Goal: Task Accomplishment & Management: Complete application form

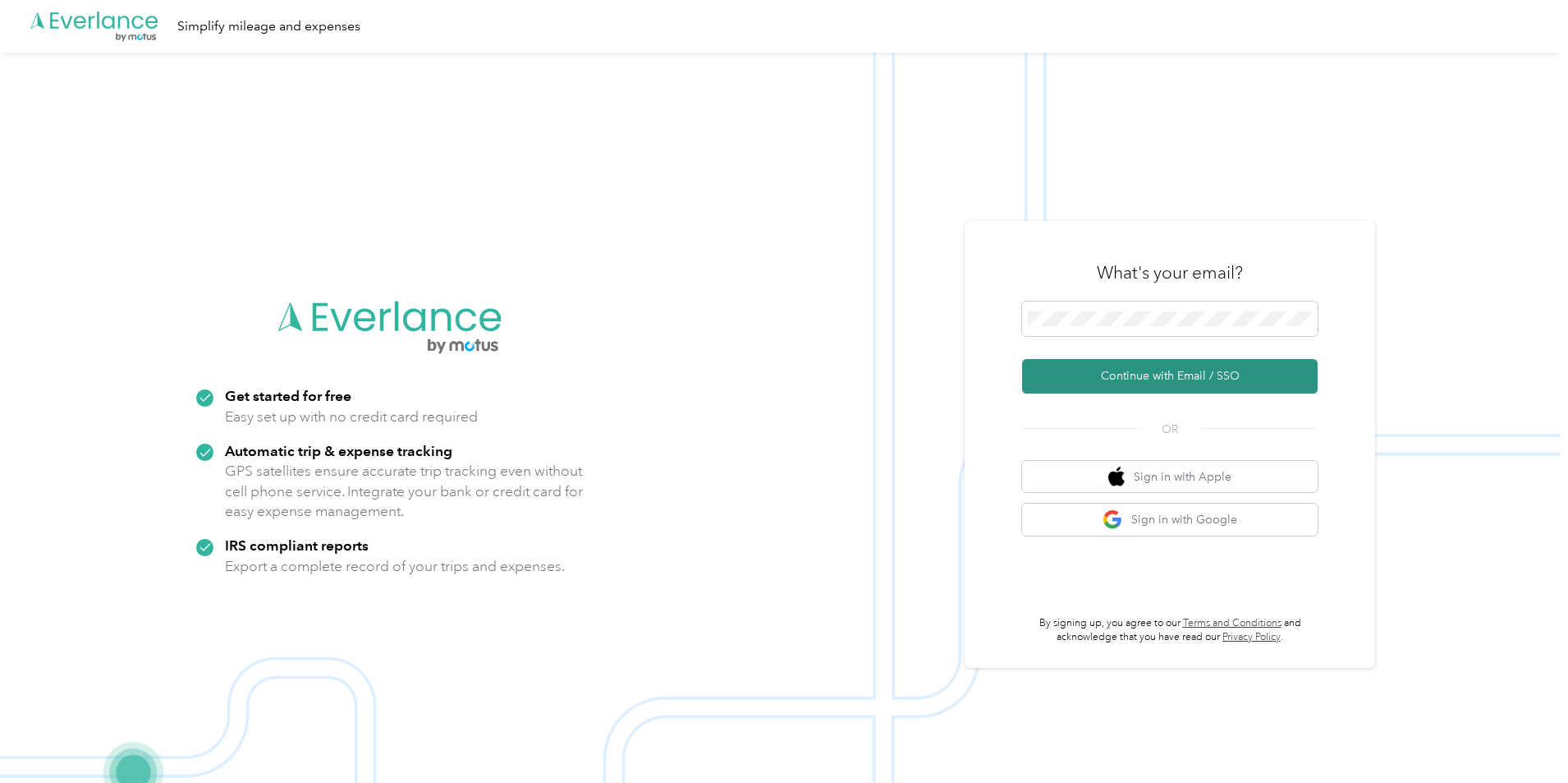
click at [1209, 376] on button "Continue with Email / SSO" at bounding box center [1169, 376] width 295 height 35
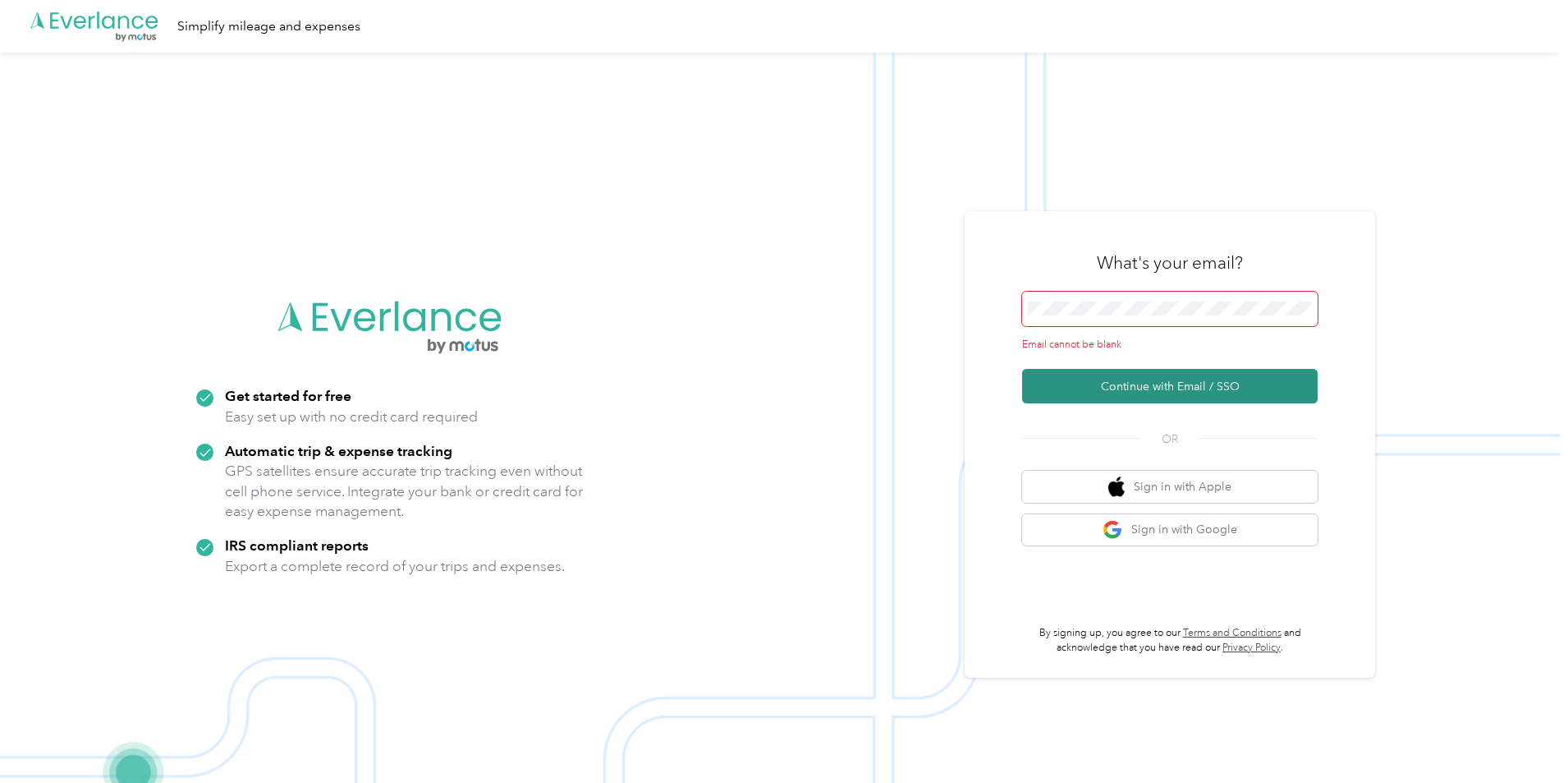
click at [1197, 387] on button "Continue with Email / SSO" at bounding box center [1169, 386] width 295 height 35
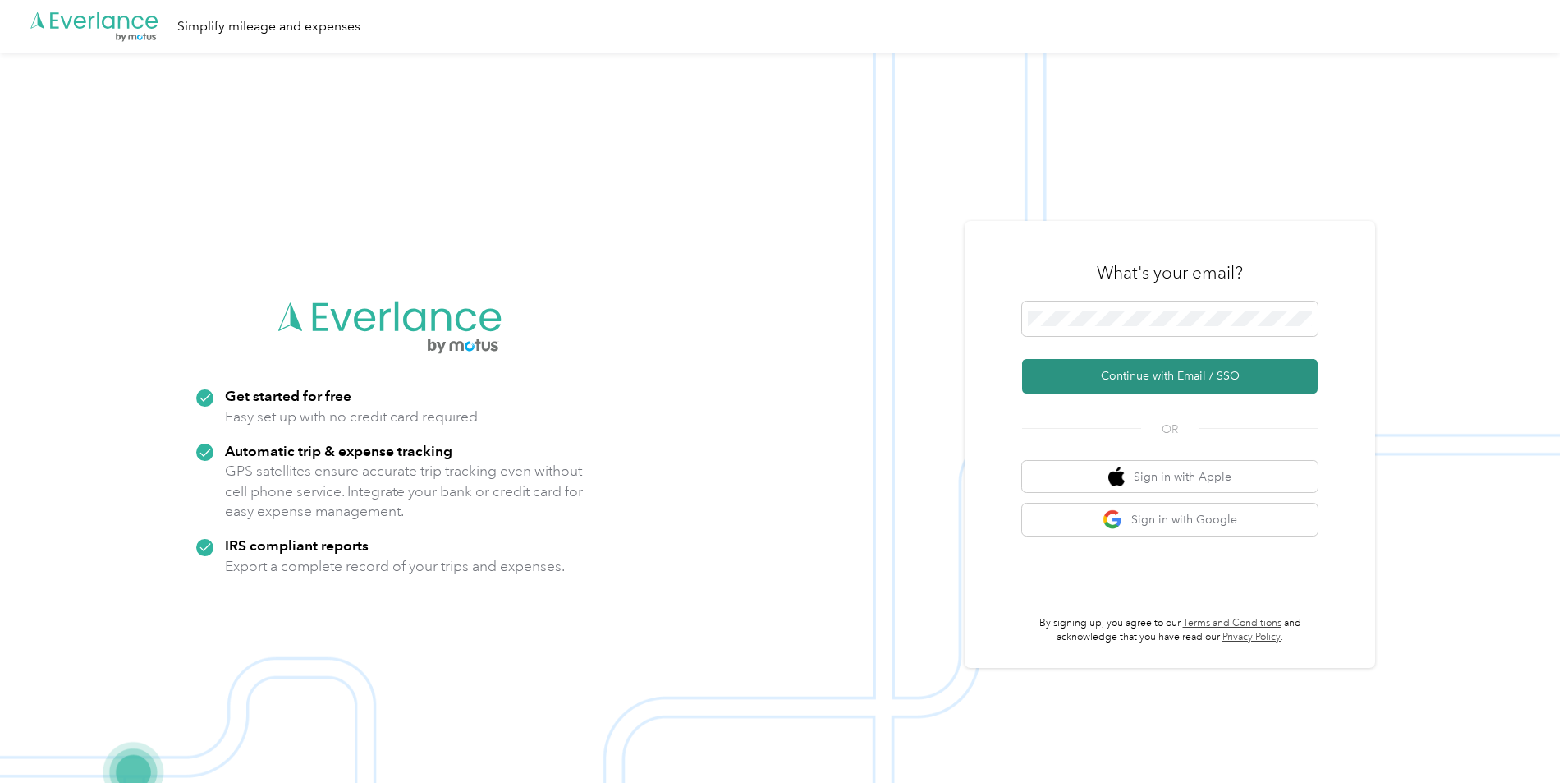
click at [1197, 379] on button "Continue with Email / SSO" at bounding box center [1169, 376] width 295 height 35
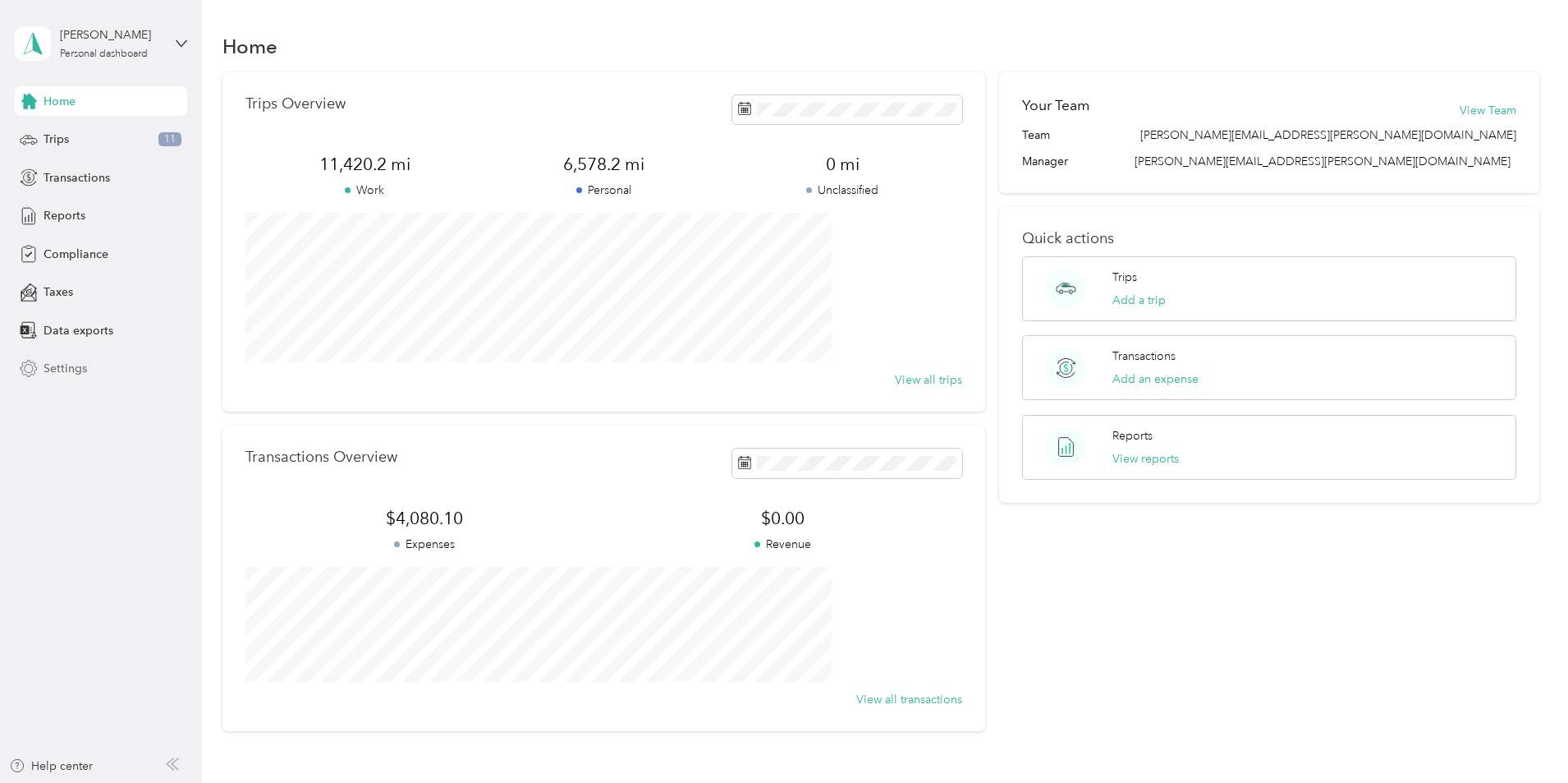
click at [58, 361] on span "Settings" at bounding box center [65, 368] width 43 height 17
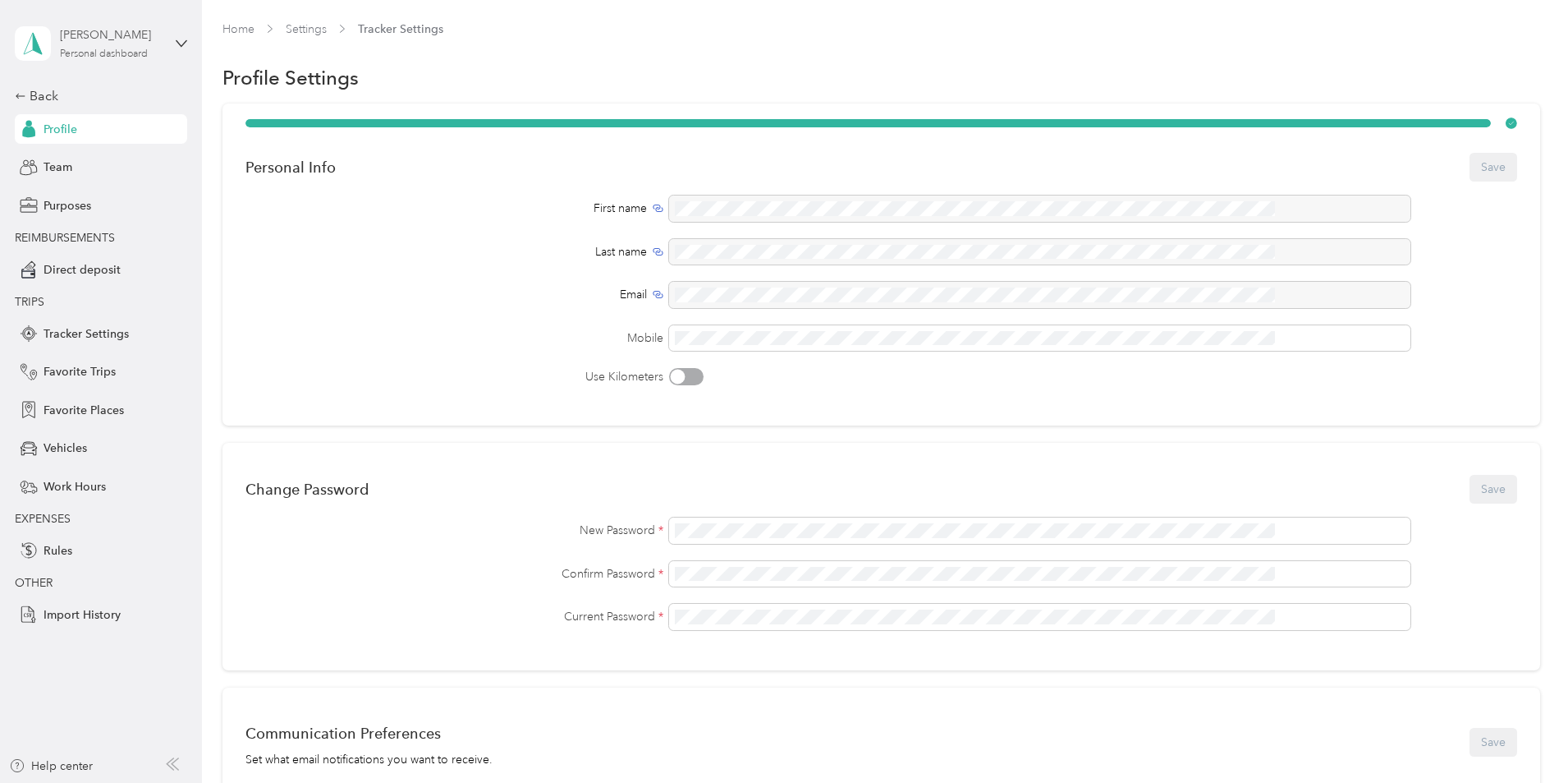
click at [124, 58] on div "Personal dashboard" at bounding box center [104, 54] width 88 height 10
click at [649, 73] on div "Profile Settings" at bounding box center [881, 77] width 1318 height 35
click at [85, 162] on div "Team" at bounding box center [101, 168] width 172 height 30
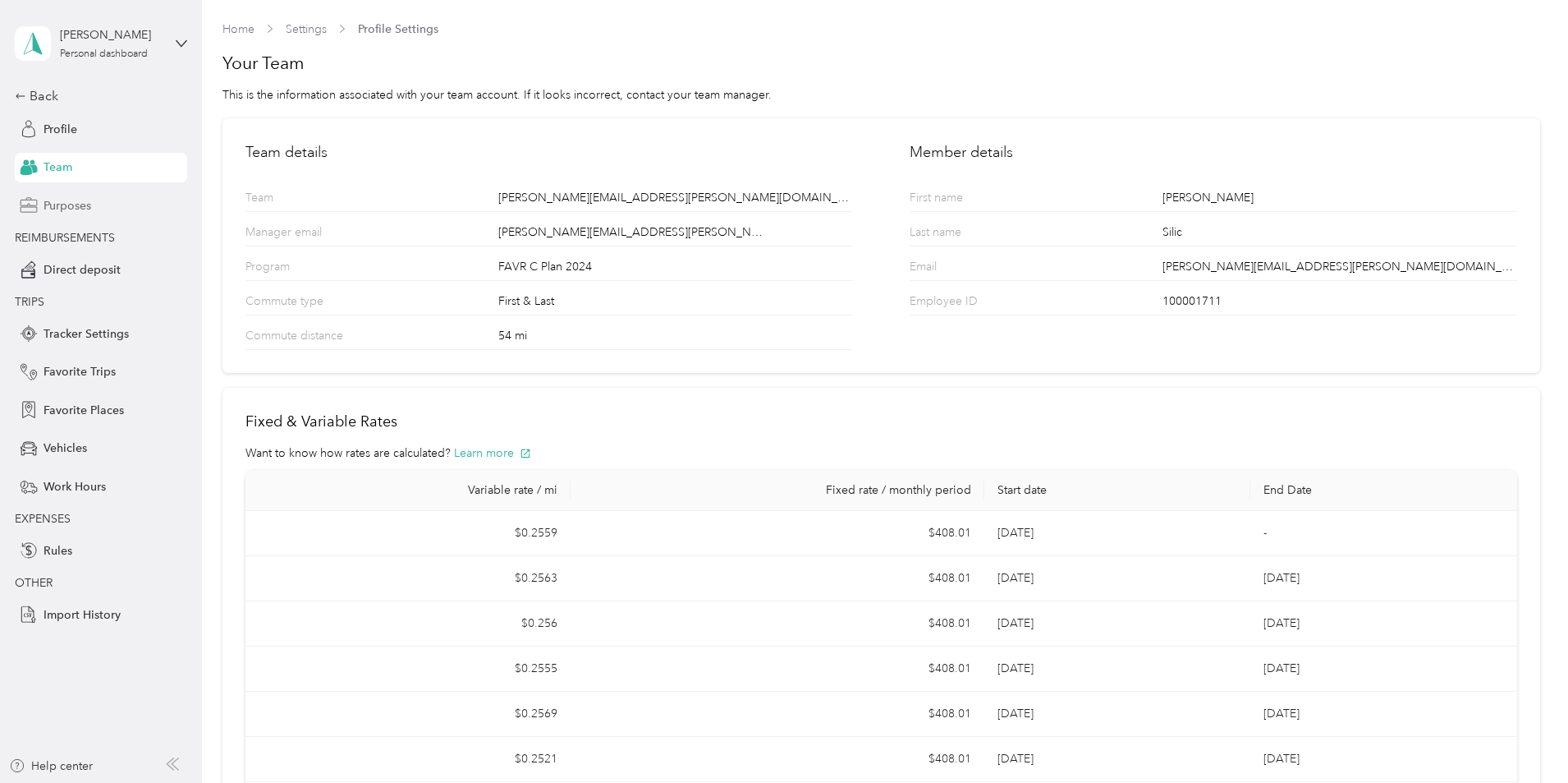
click at [87, 203] on span "Purposes" at bounding box center [67, 205] width 47 height 17
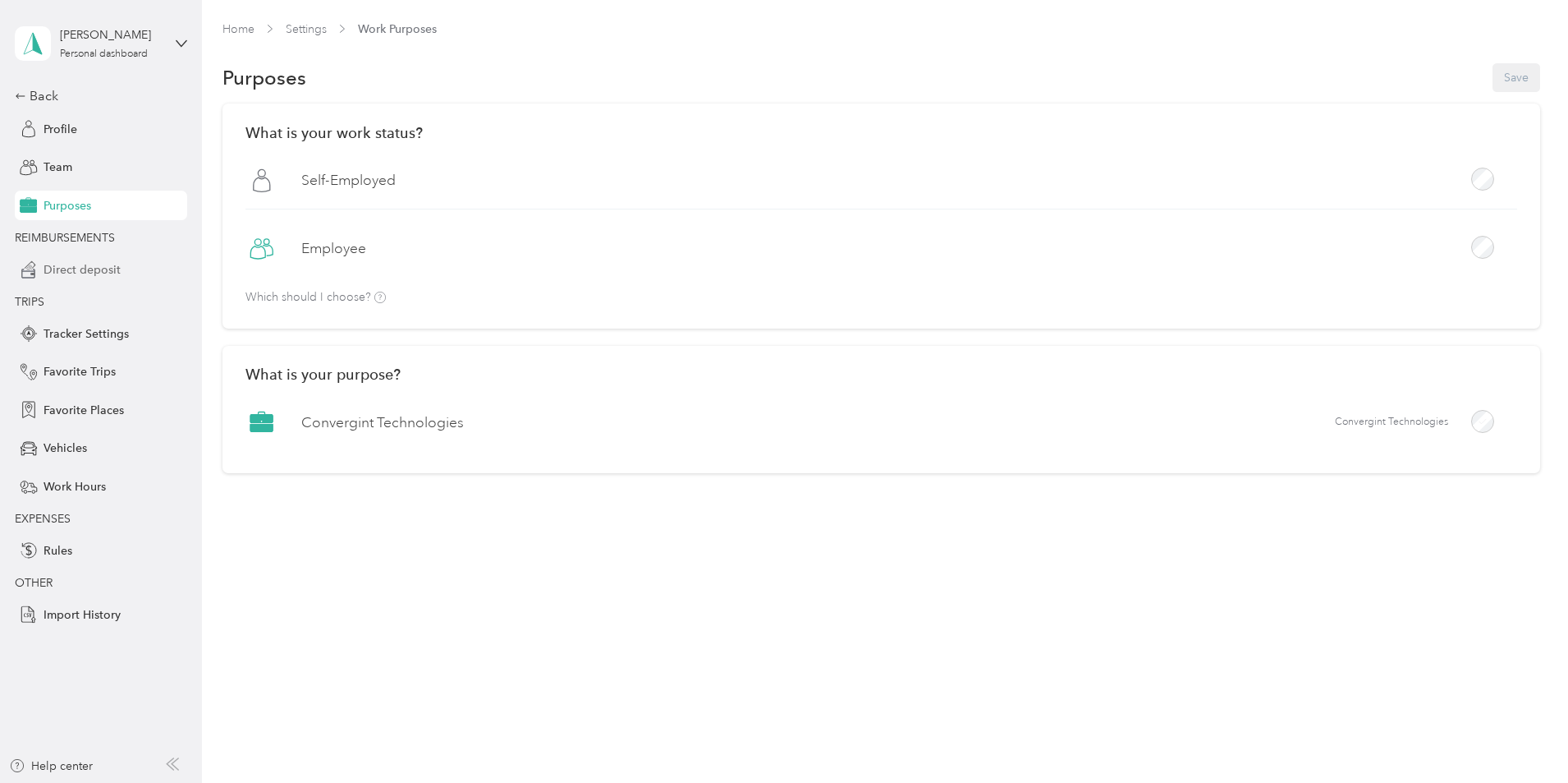
click at [105, 271] on span "Direct deposit" at bounding box center [82, 269] width 77 height 17
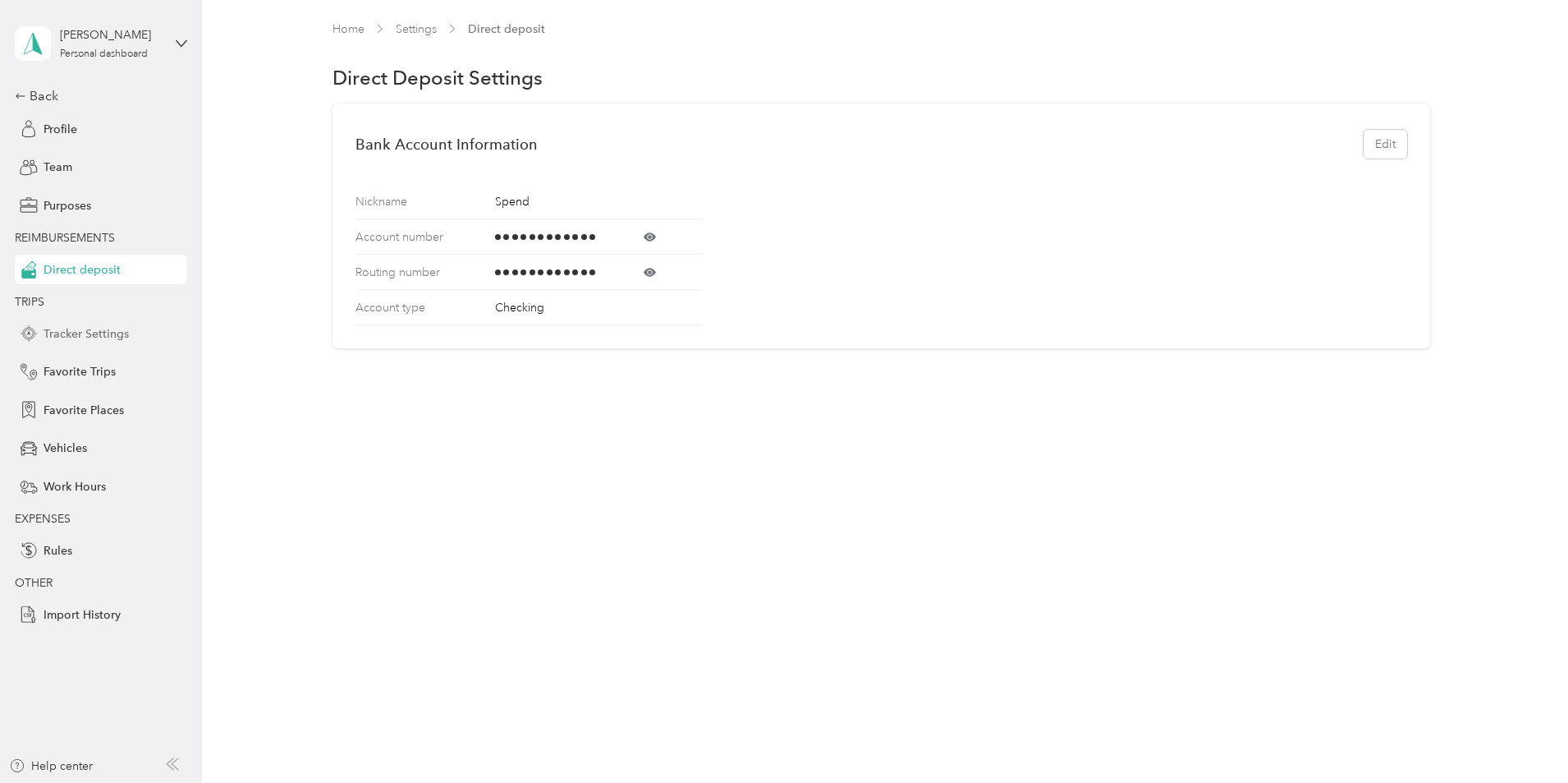
click at [108, 332] on span "Tracker Settings" at bounding box center [86, 333] width 85 height 17
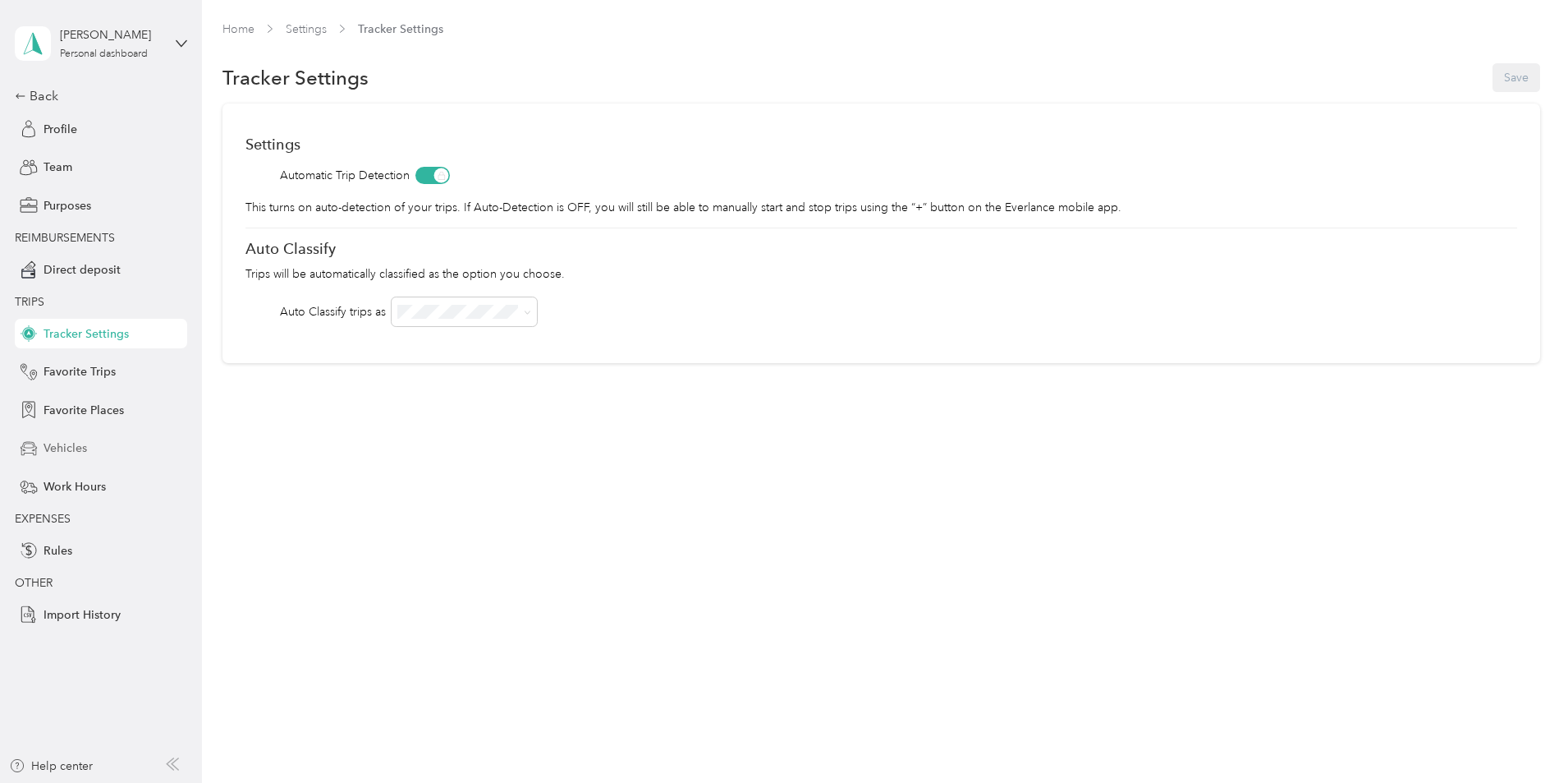
click at [94, 445] on div "Vehicles" at bounding box center [101, 449] width 172 height 30
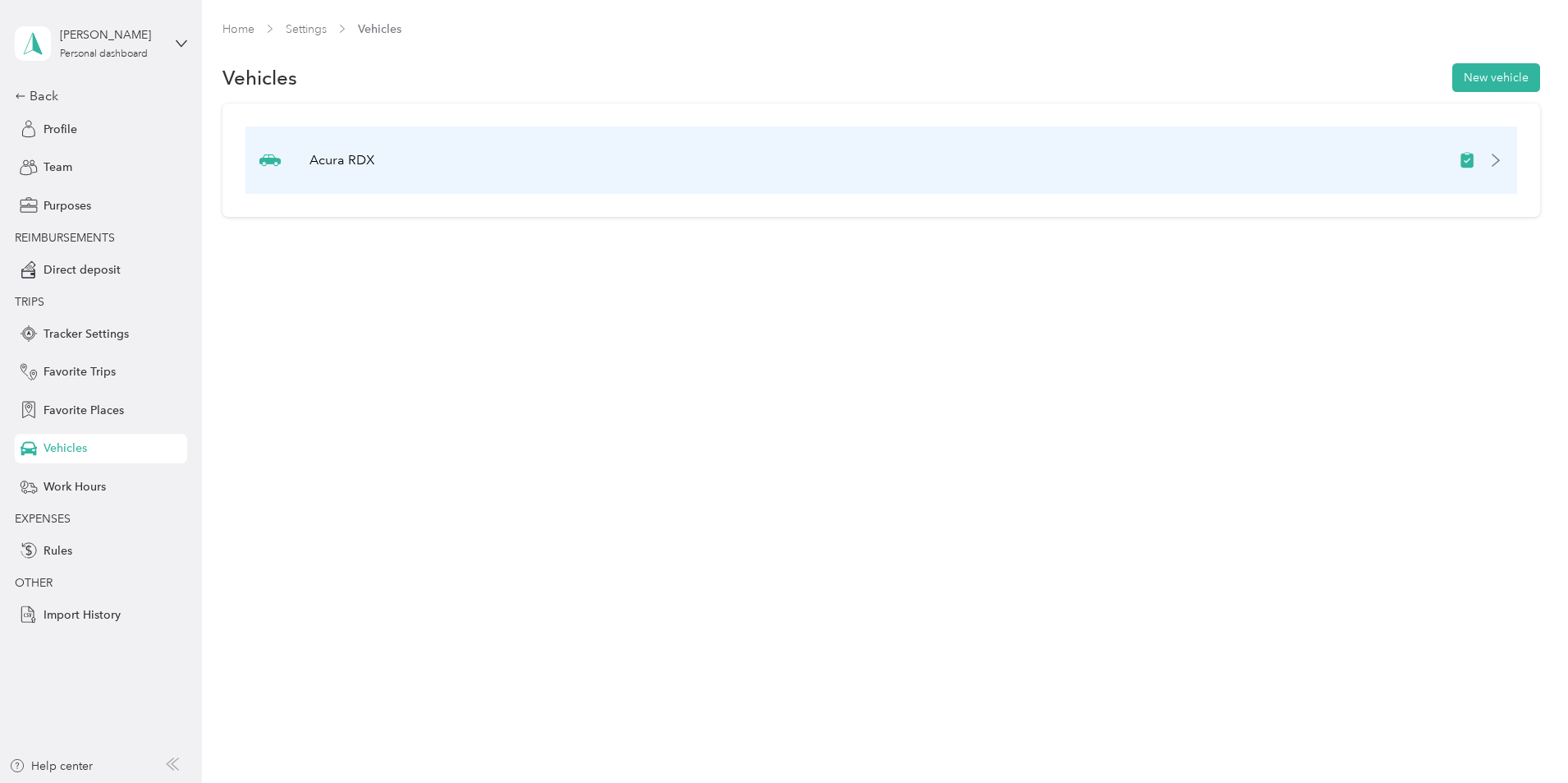
click at [1489, 163] on icon at bounding box center [1495, 159] width 13 height 13
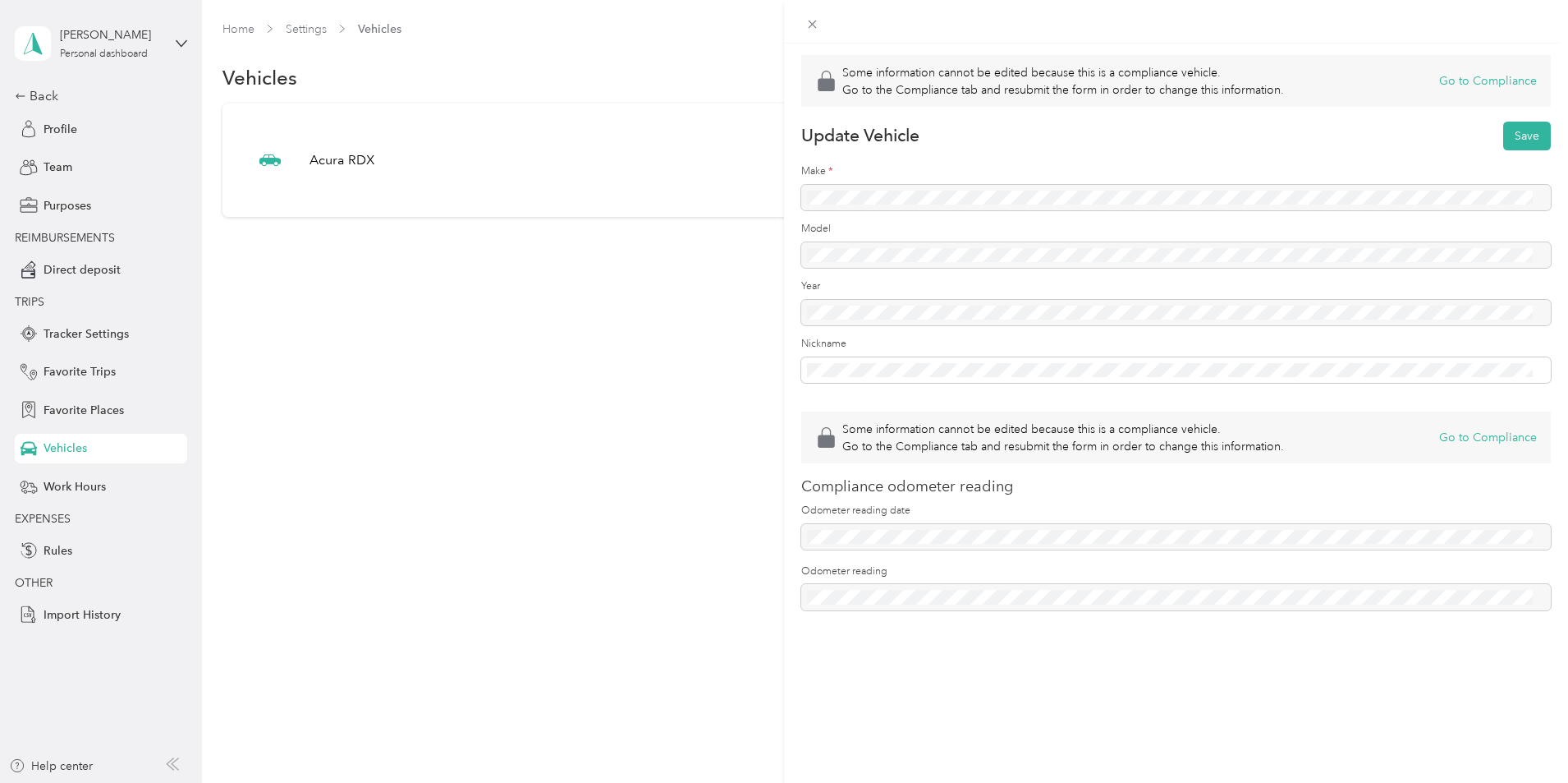
click at [386, 385] on div "Some information cannot be edited because this is a compliance vehicle. Go to t…" at bounding box center [784, 392] width 1568 height 783
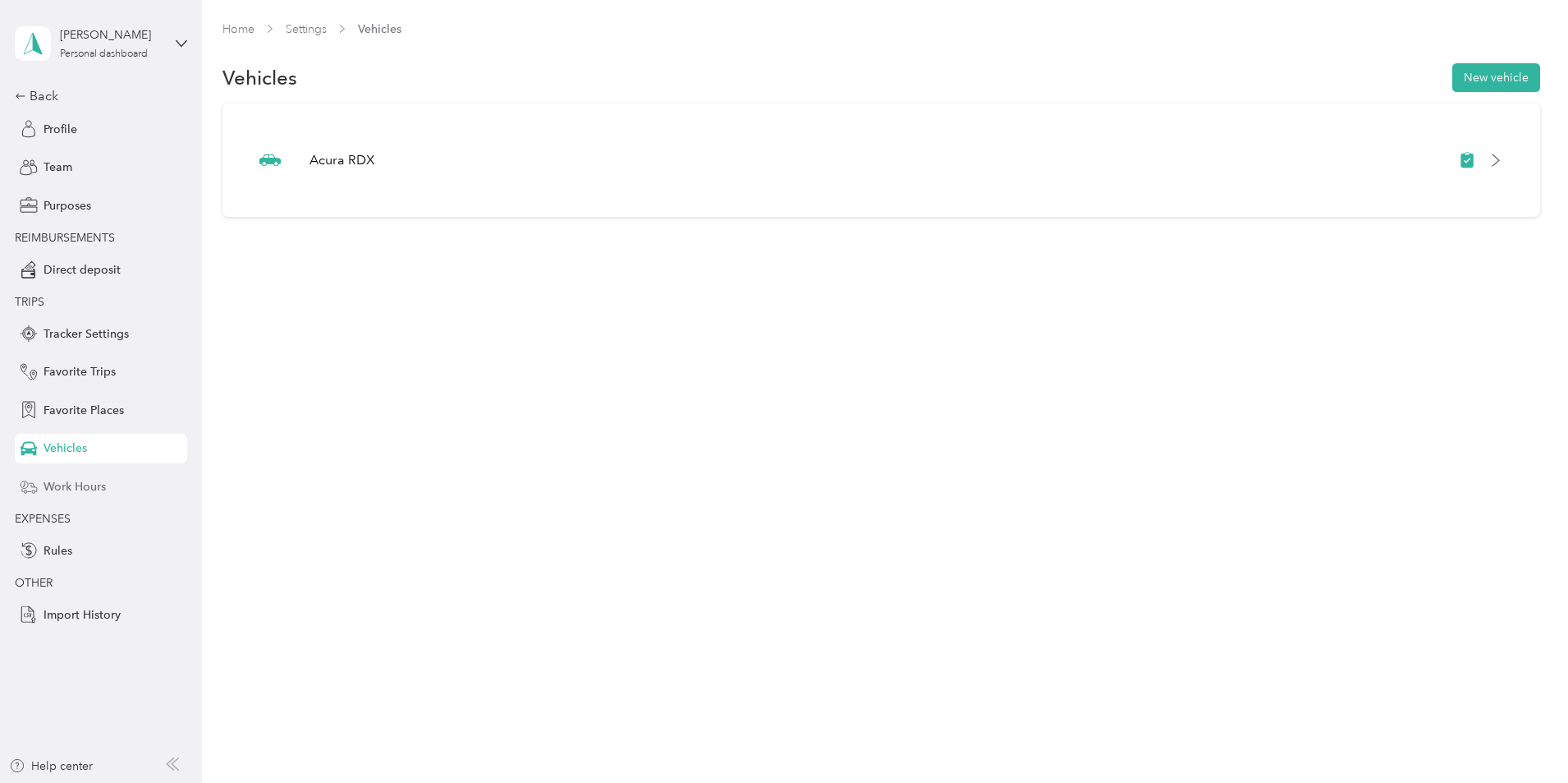
click at [55, 485] on span "Work Hours" at bounding box center [74, 486] width 62 height 17
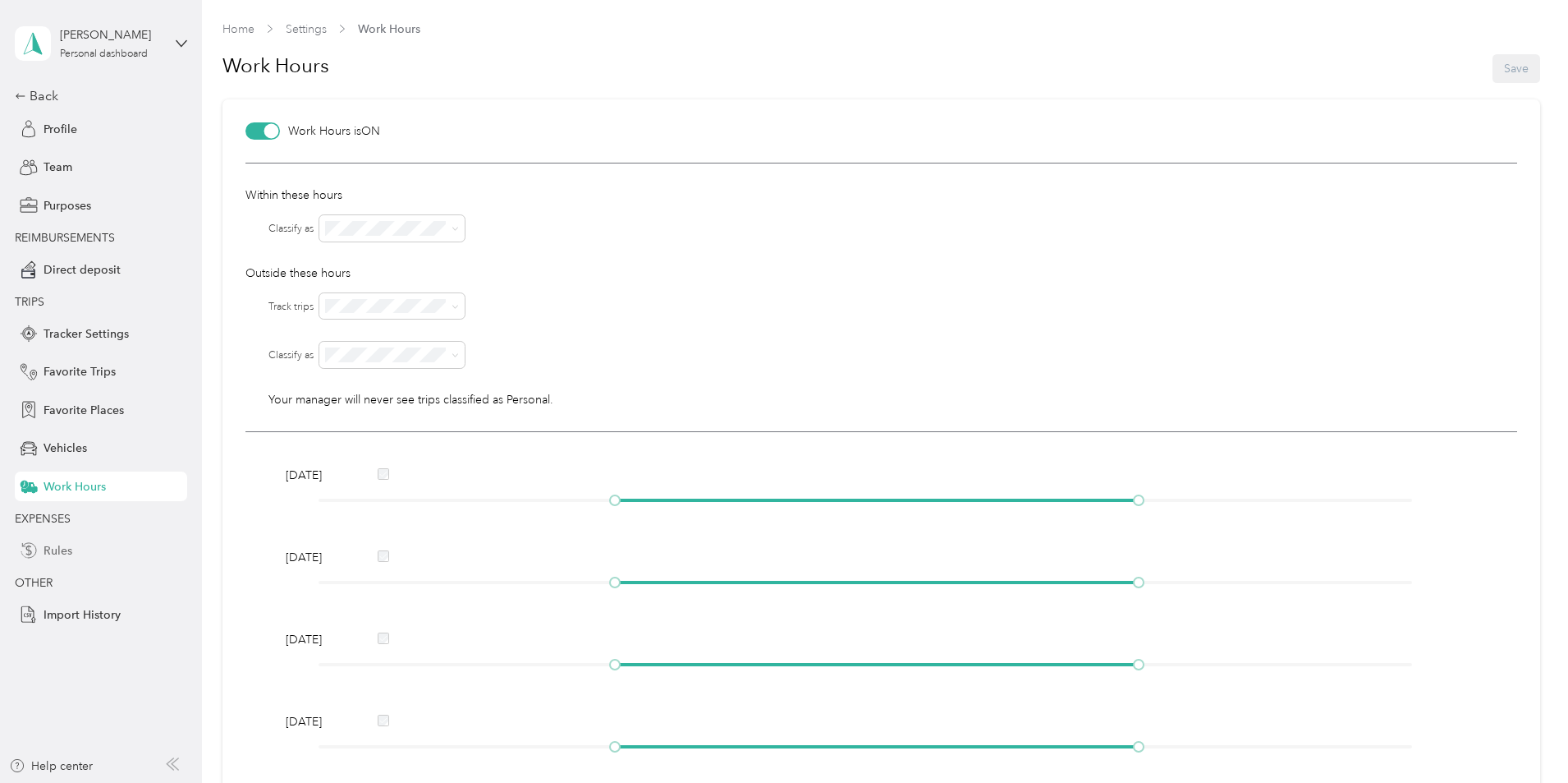
click at [72, 546] on div "Rules" at bounding box center [101, 551] width 172 height 30
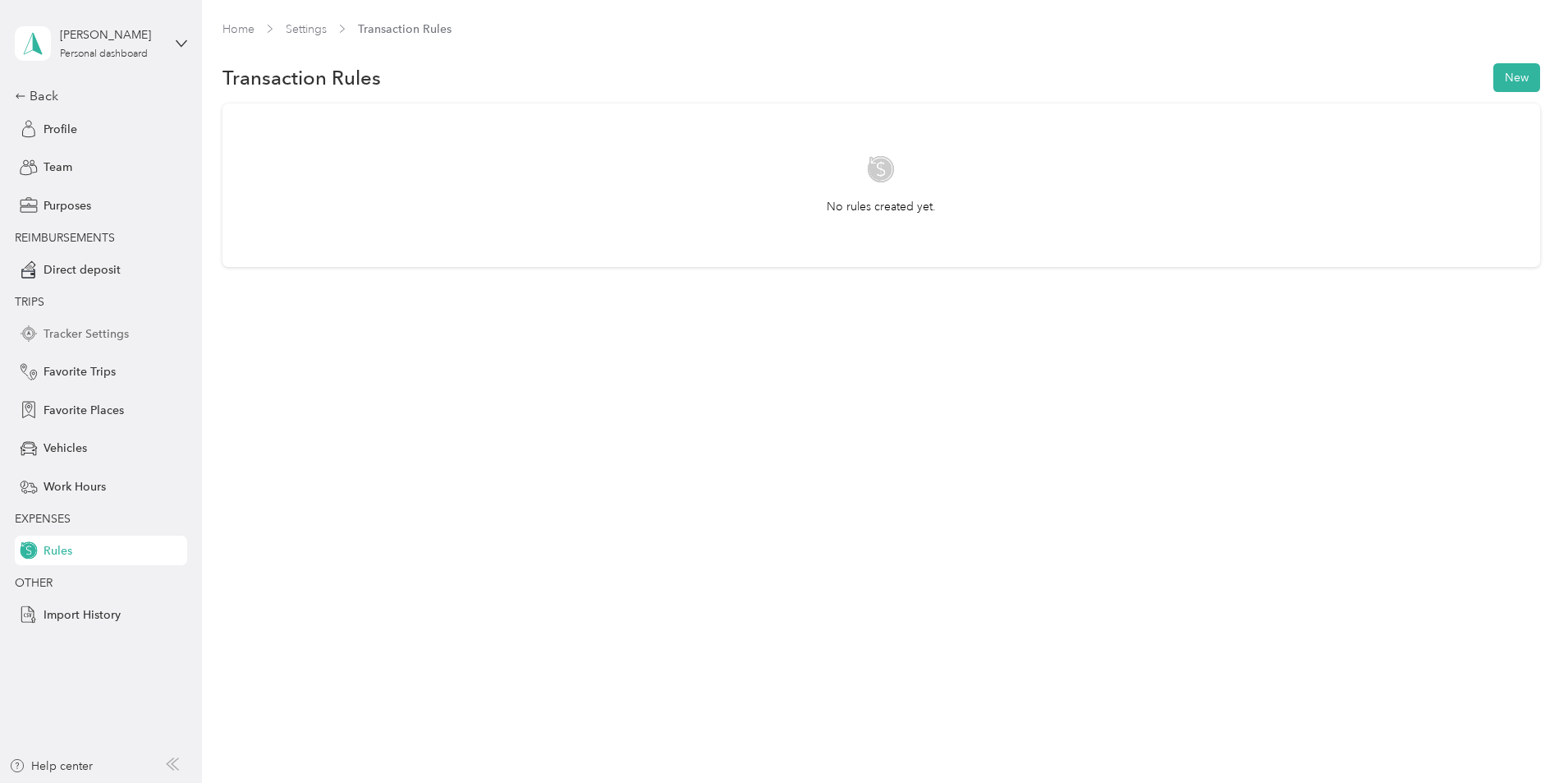
click at [110, 339] on span "Tracker Settings" at bounding box center [86, 333] width 85 height 17
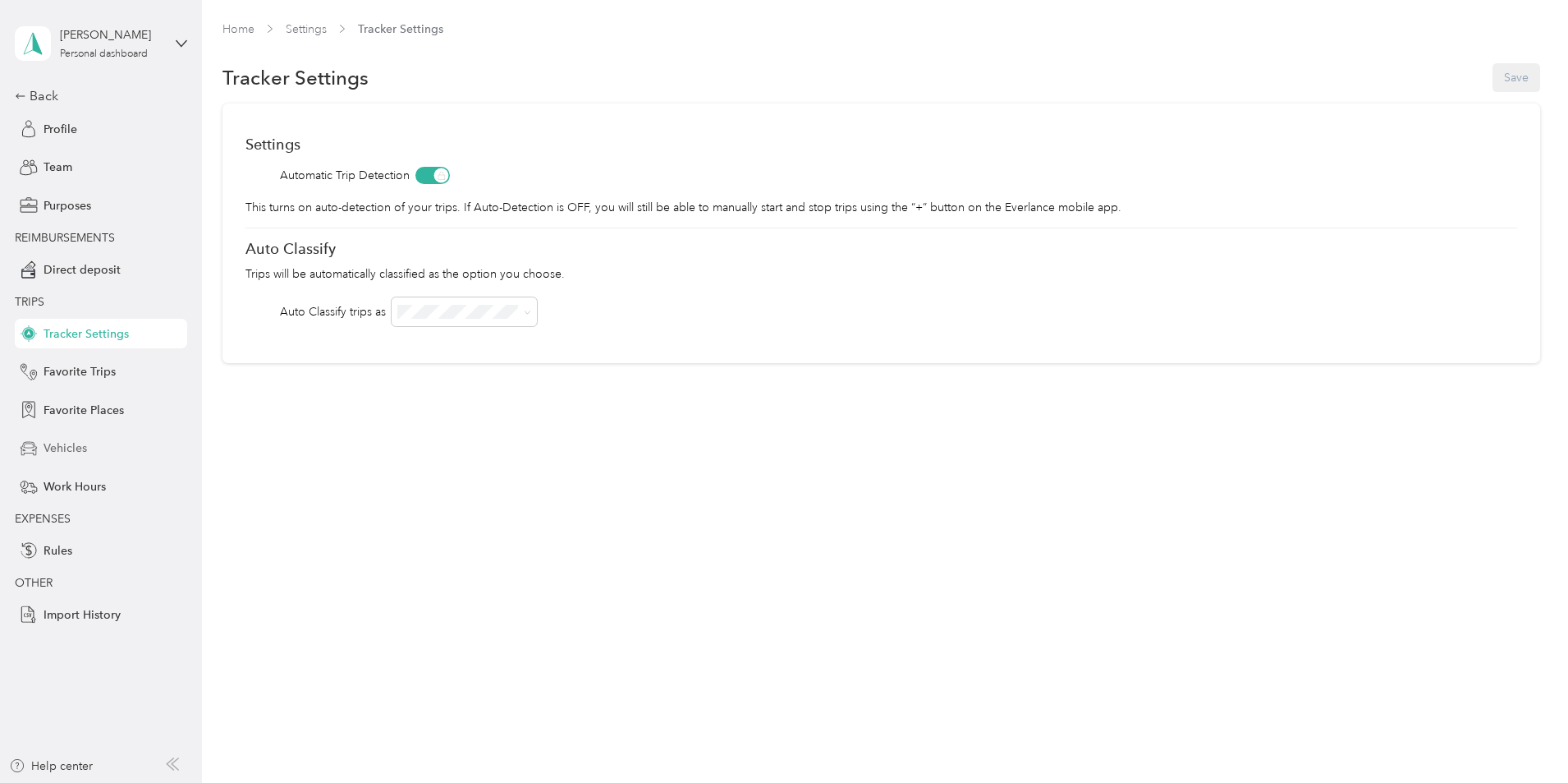
click at [74, 445] on span "Vehicles" at bounding box center [65, 448] width 43 height 17
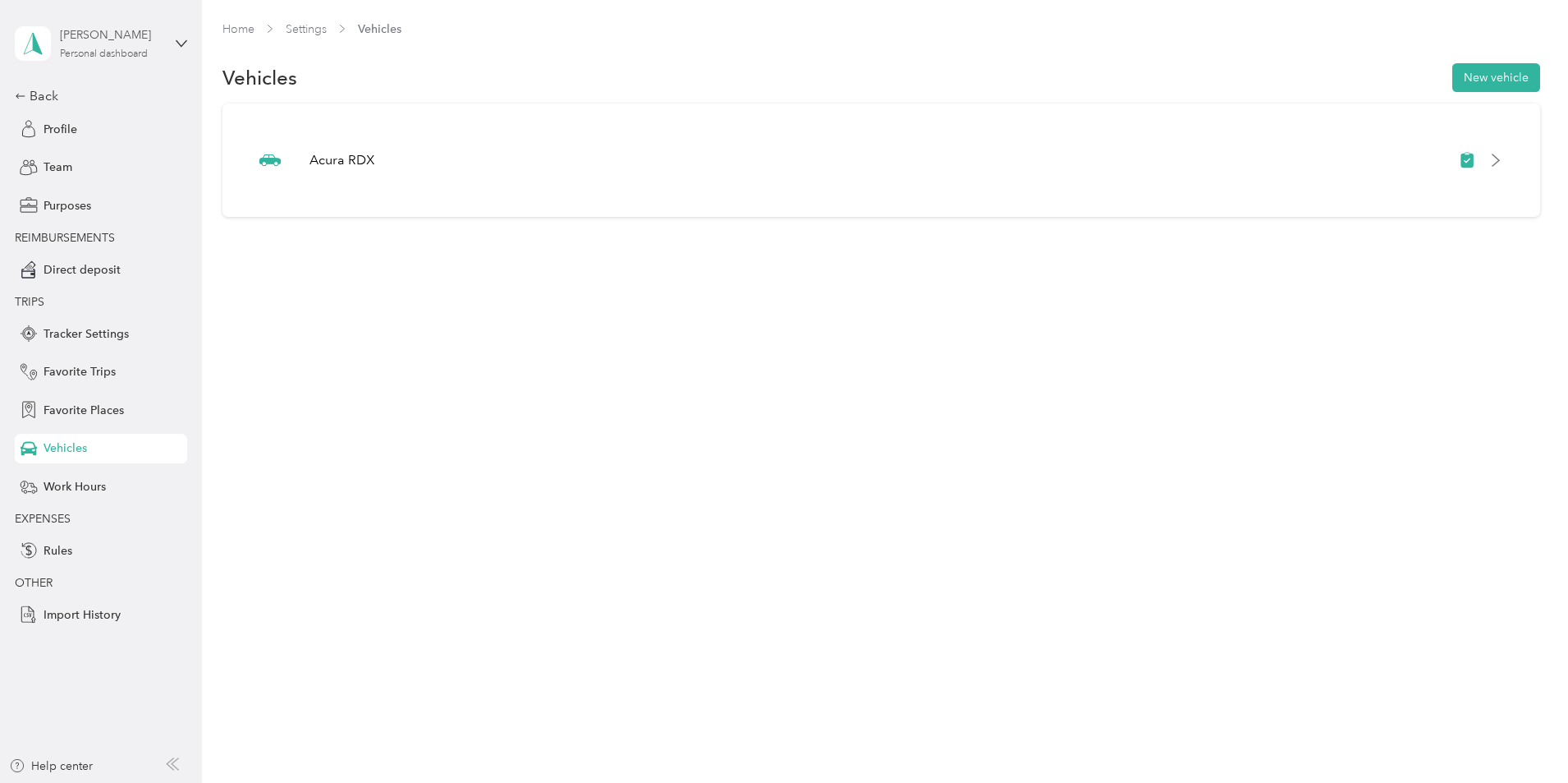
click at [125, 57] on div "Personal dashboard" at bounding box center [104, 54] width 88 height 10
click at [131, 54] on div "Personal dashboard" at bounding box center [104, 54] width 88 height 10
click at [40, 86] on div "Back" at bounding box center [97, 96] width 164 height 20
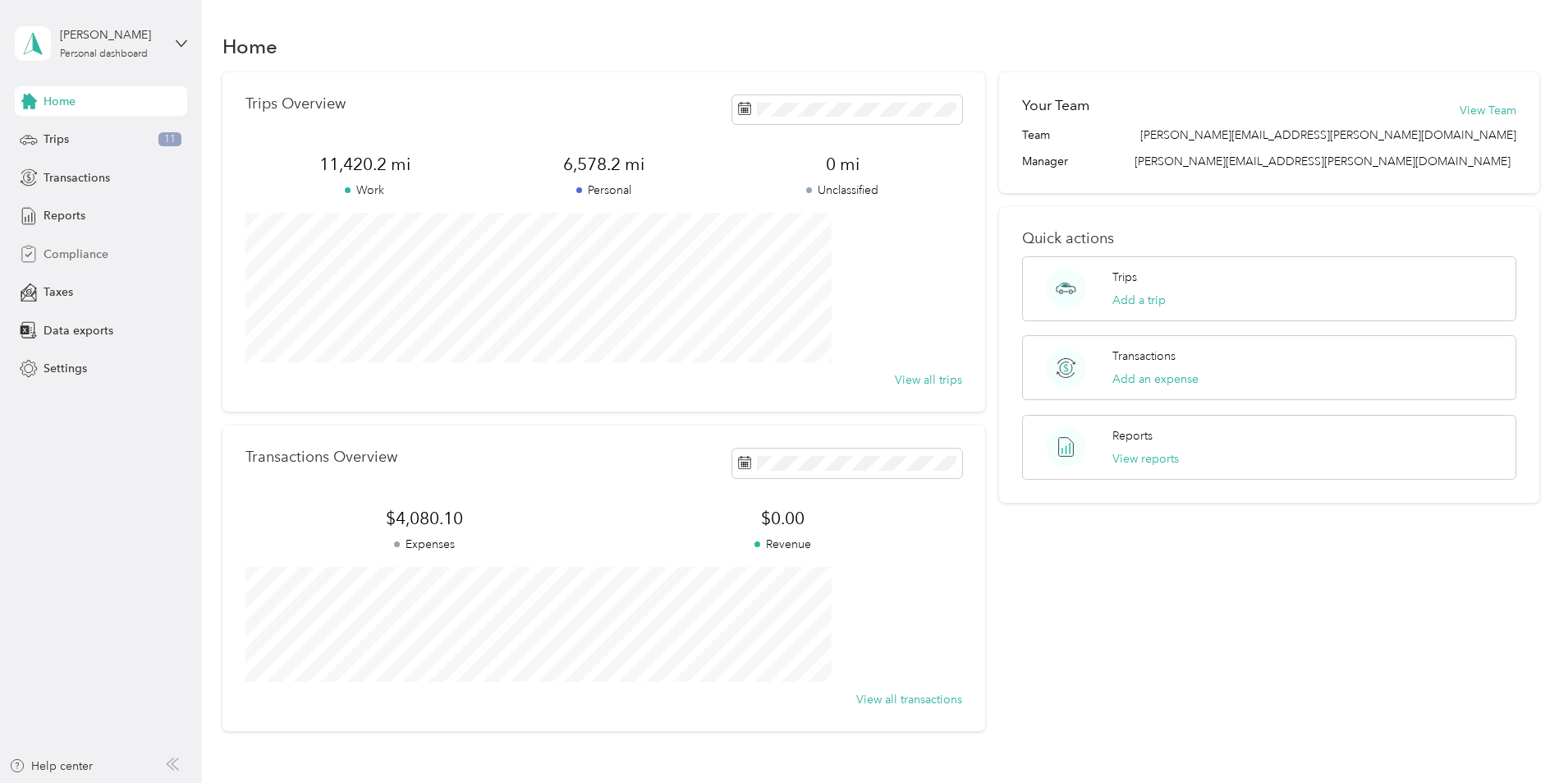
click at [64, 245] on span "Compliance" at bounding box center [76, 253] width 65 height 17
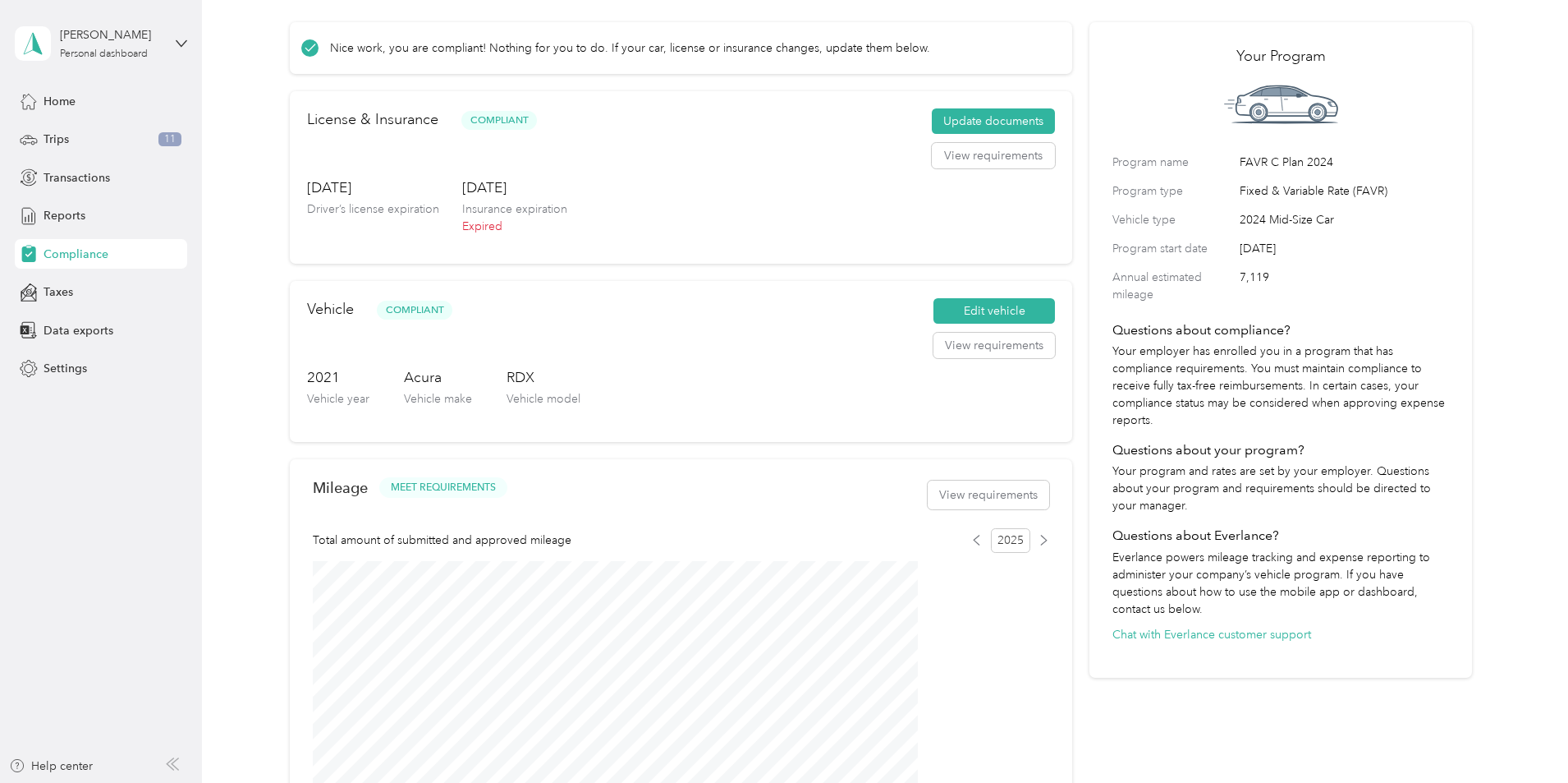
scroll to position [164, 0]
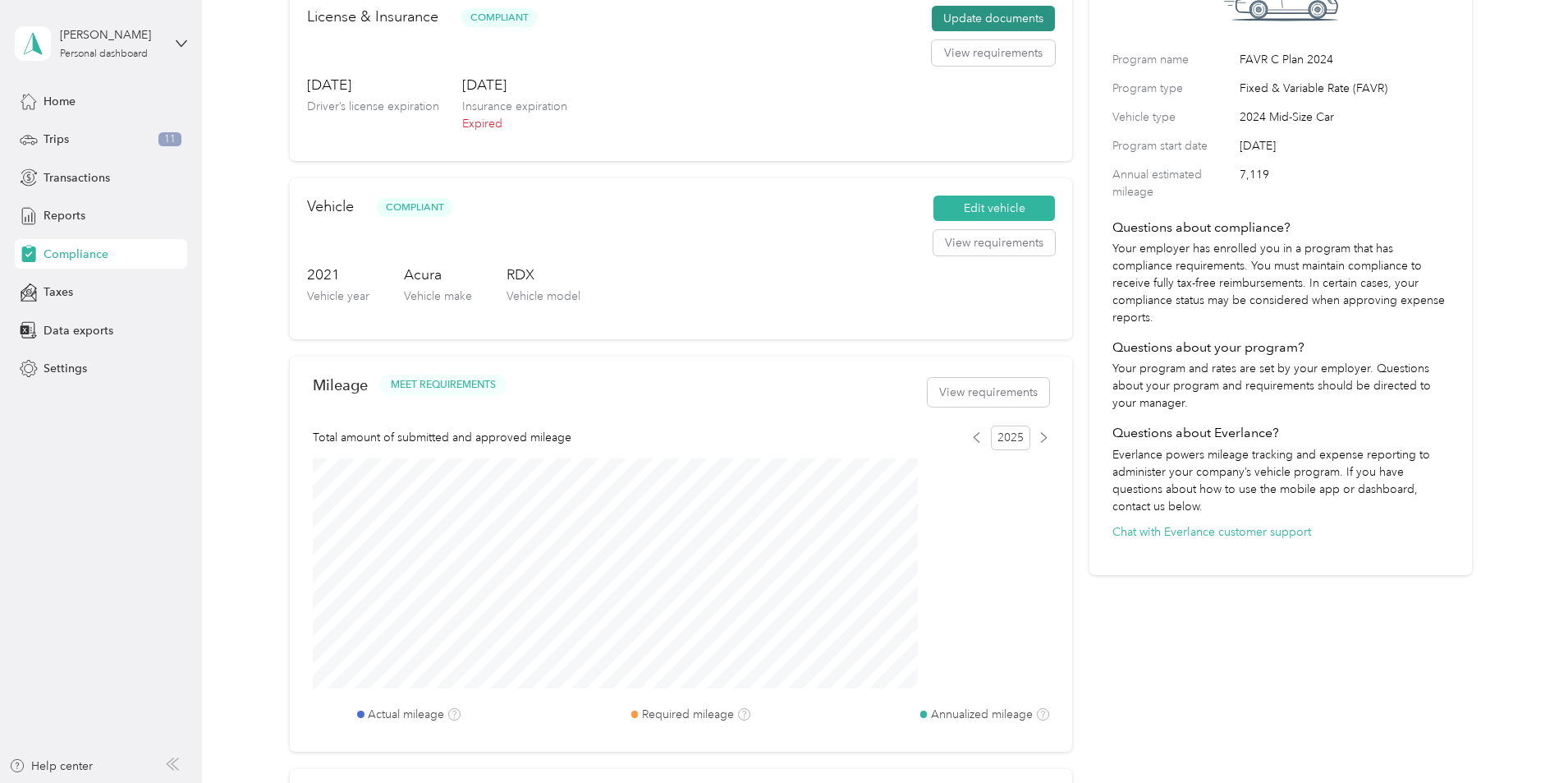
click at [932, 32] on button "Update documents" at bounding box center [993, 19] width 124 height 27
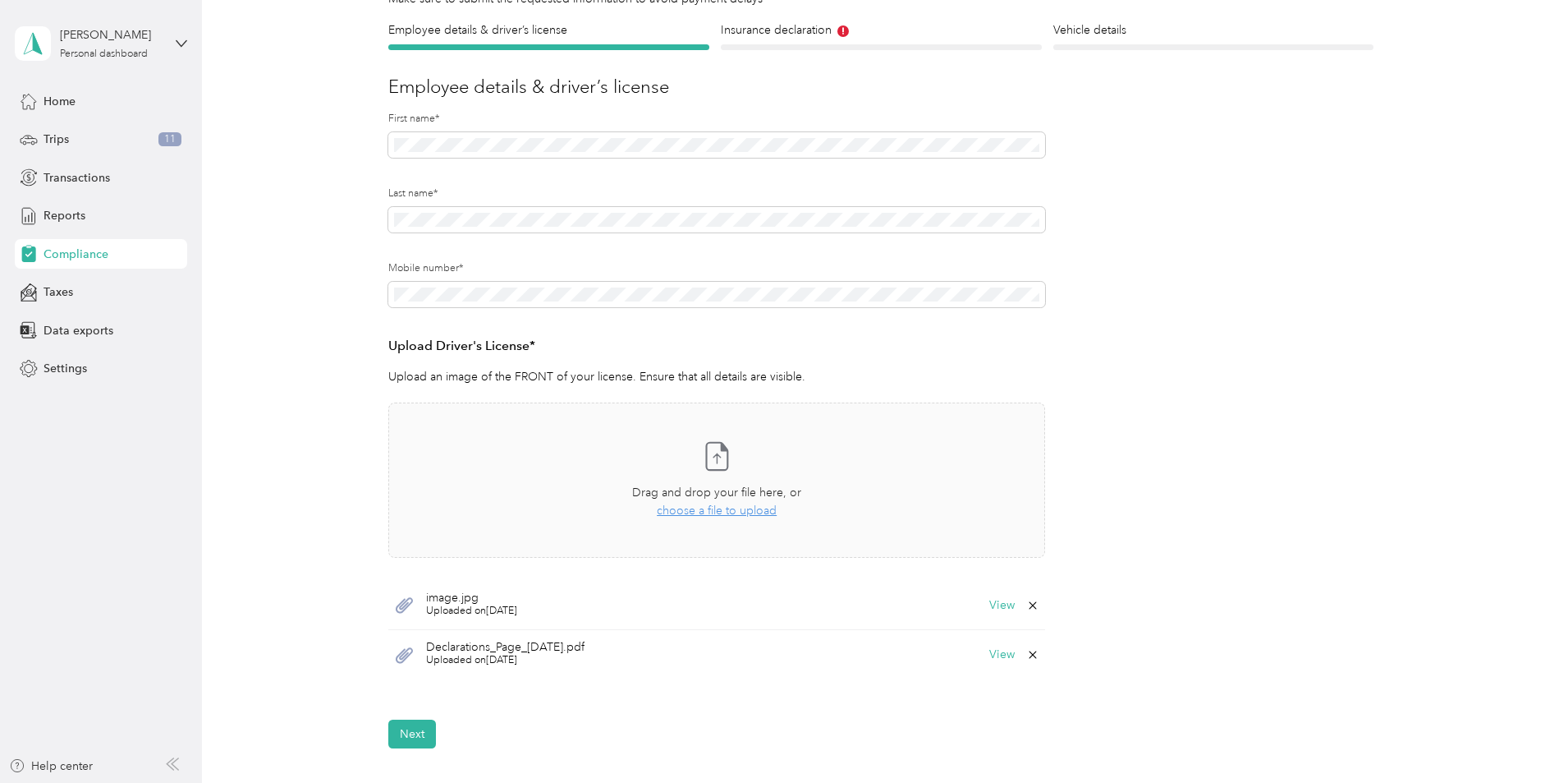
scroll to position [164, 0]
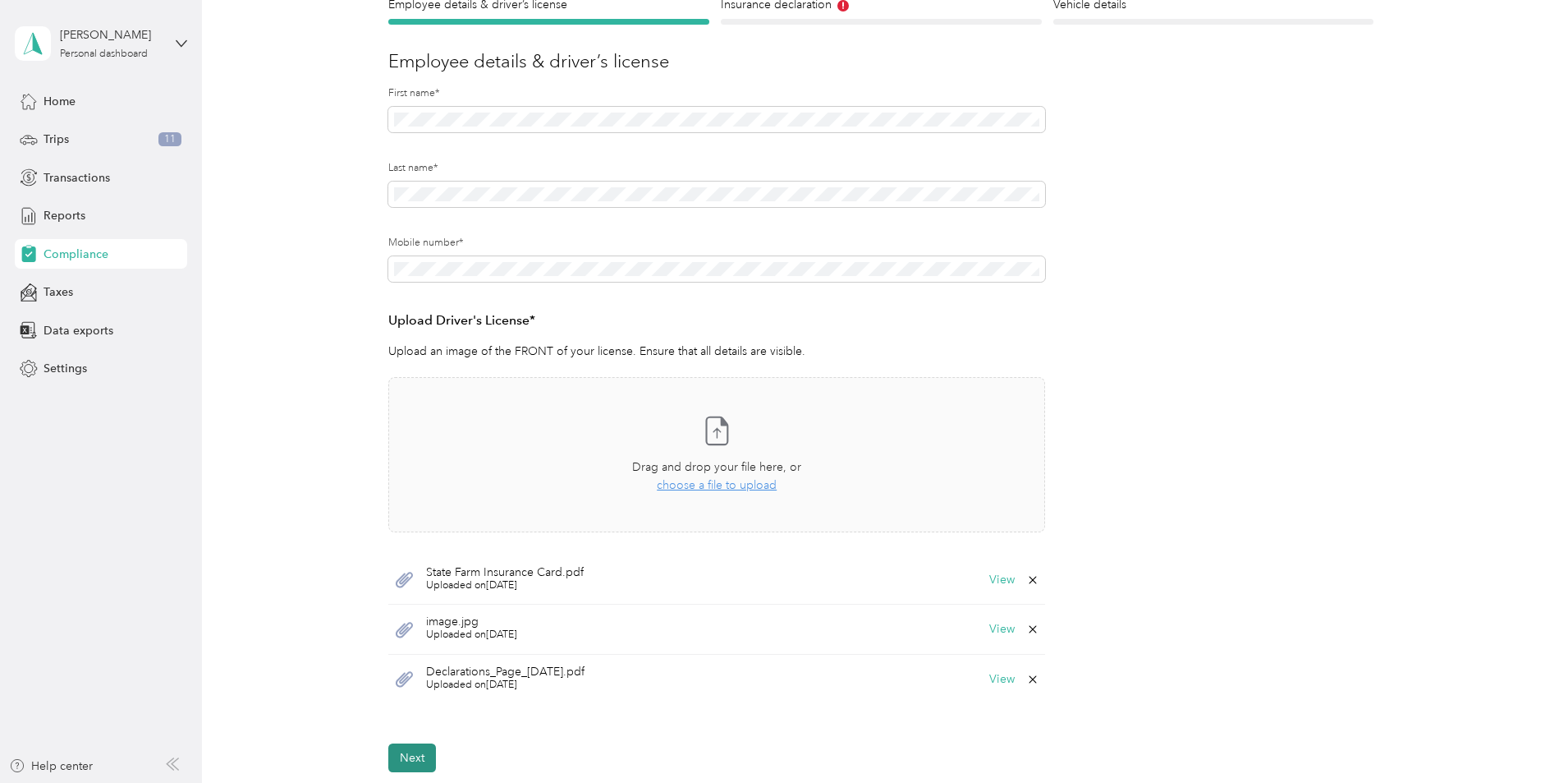
click at [402, 760] on button "Next" at bounding box center [412, 757] width 47 height 29
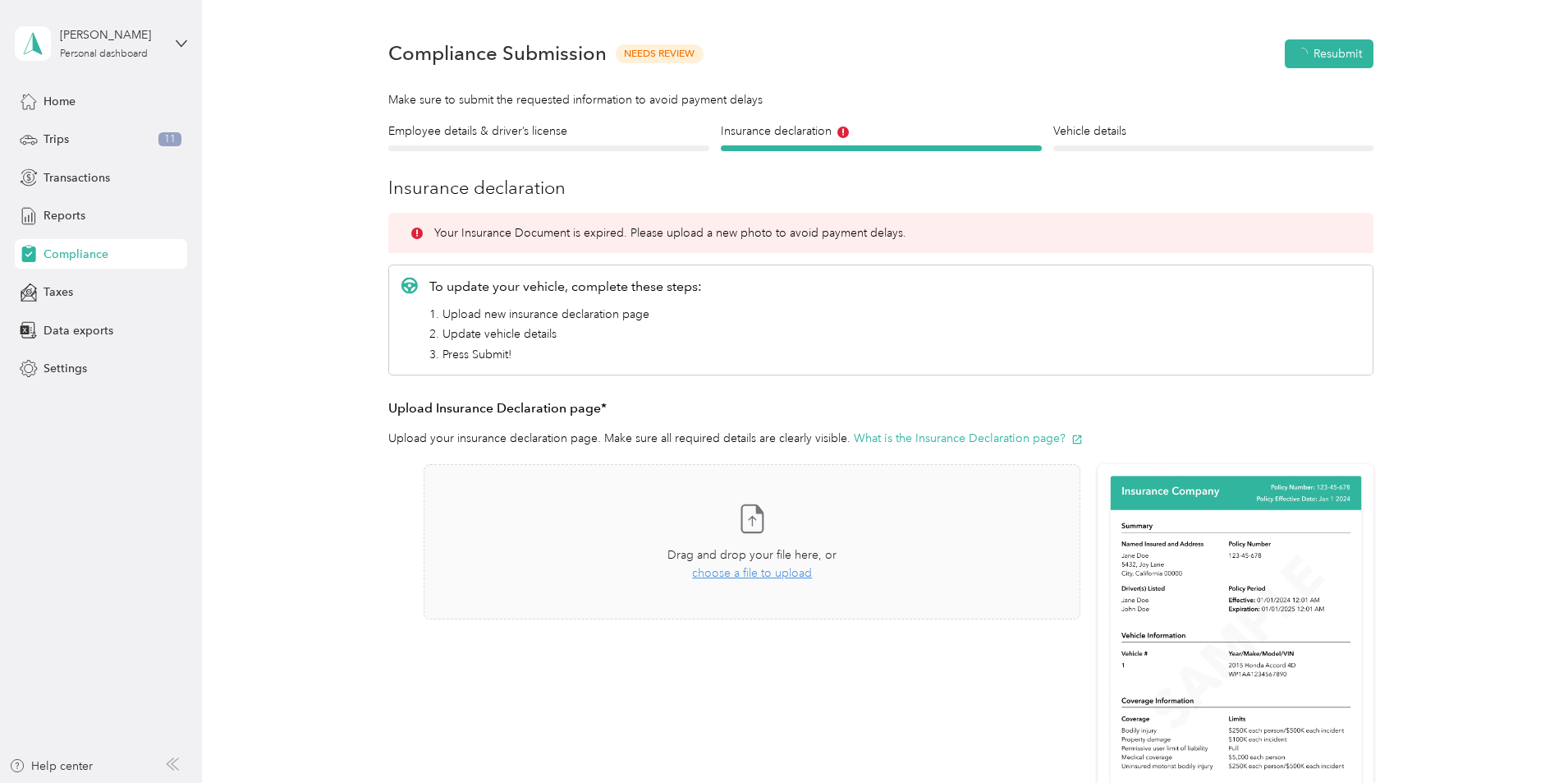
scroll to position [21, 0]
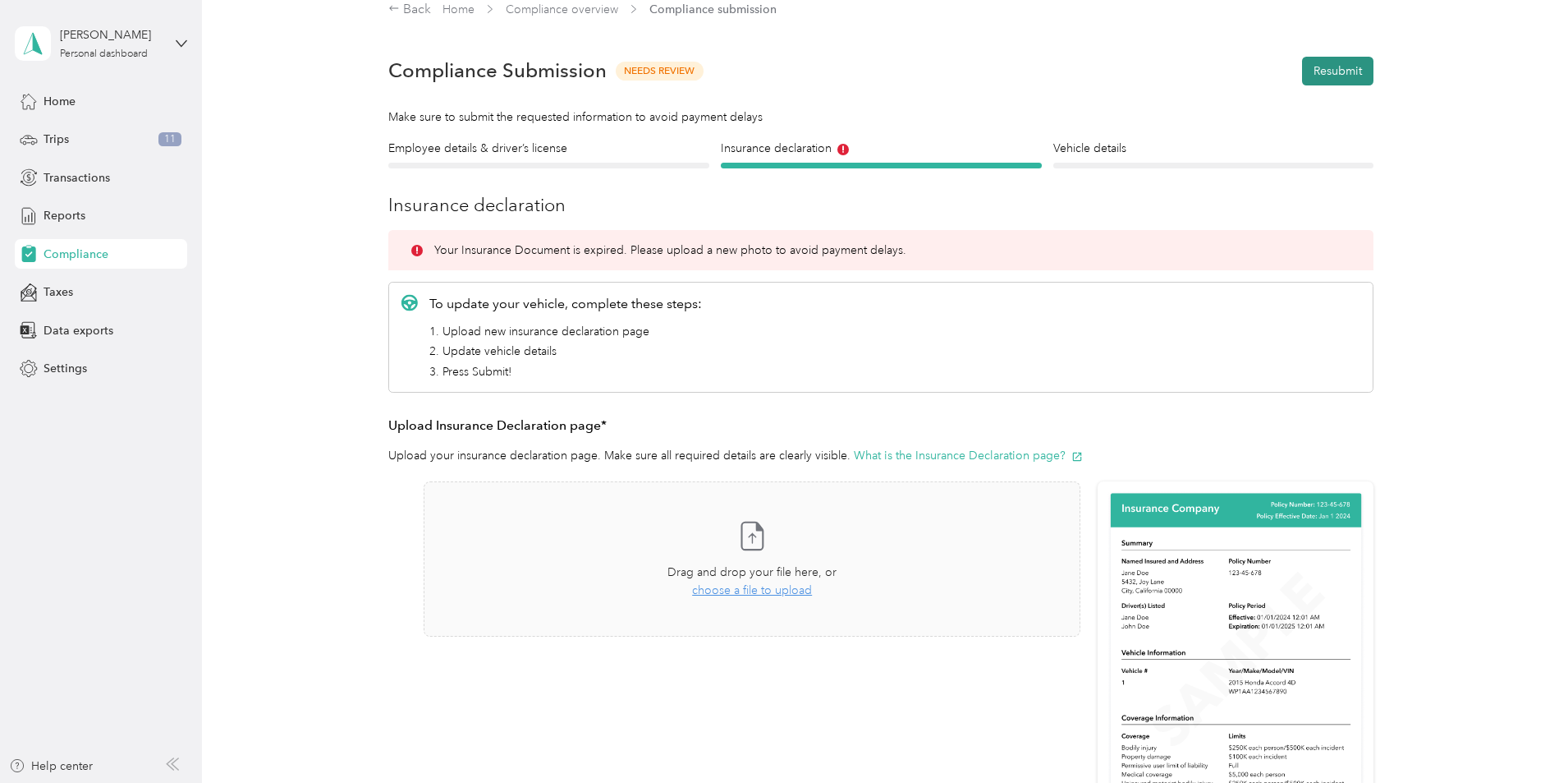
click at [1348, 68] on button "Resubmit" at bounding box center [1338, 70] width 71 height 29
click at [1535, 85] on icon at bounding box center [1531, 84] width 13 height 15
click at [482, 149] on h4 "Employee details & driver’s license" at bounding box center [548, 147] width 321 height 17
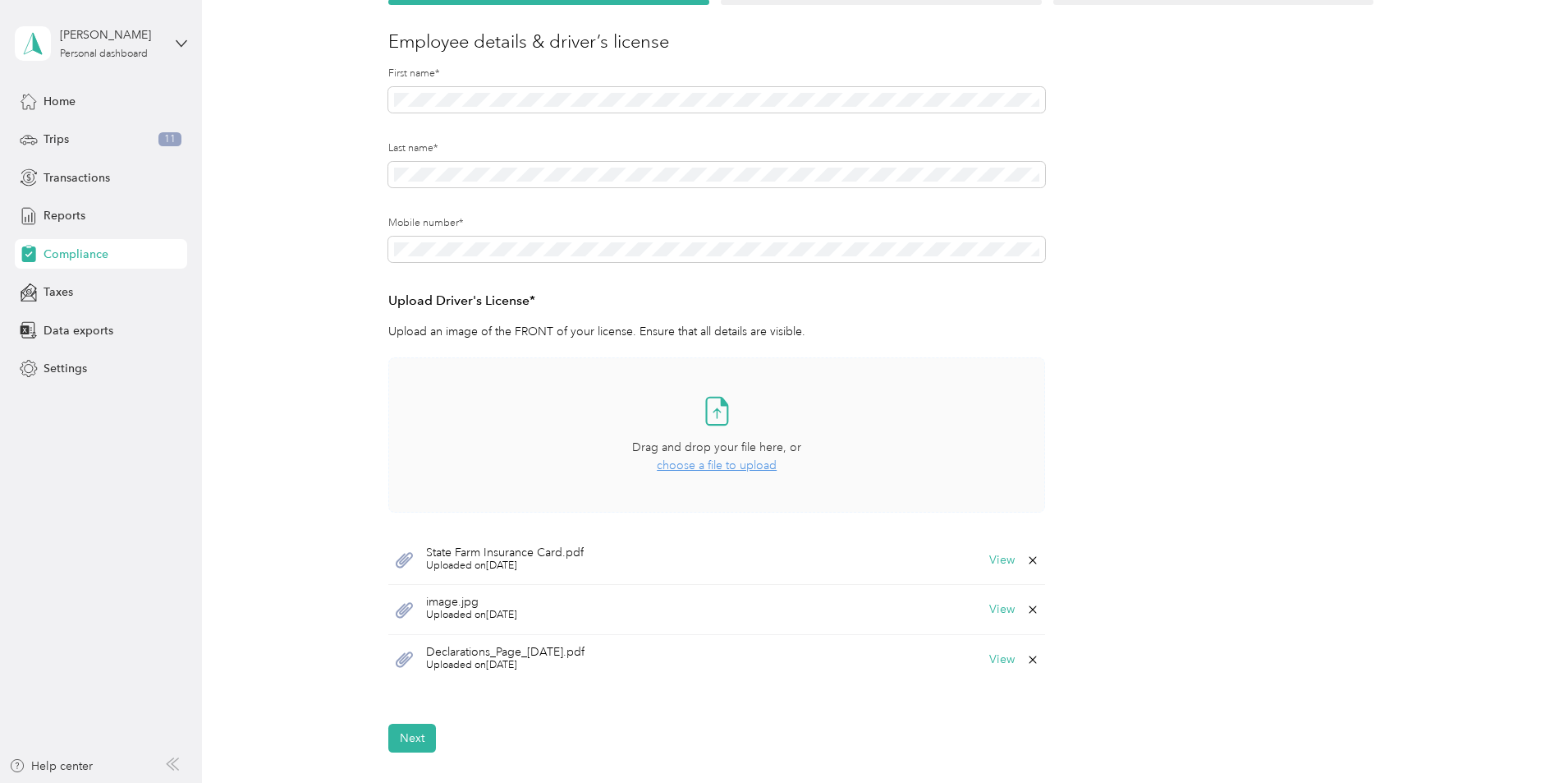
scroll to position [185, 0]
click at [1032, 564] on icon at bounding box center [1032, 559] width 13 height 13
click at [983, 568] on button "Yes" at bounding box center [989, 570] width 32 height 27
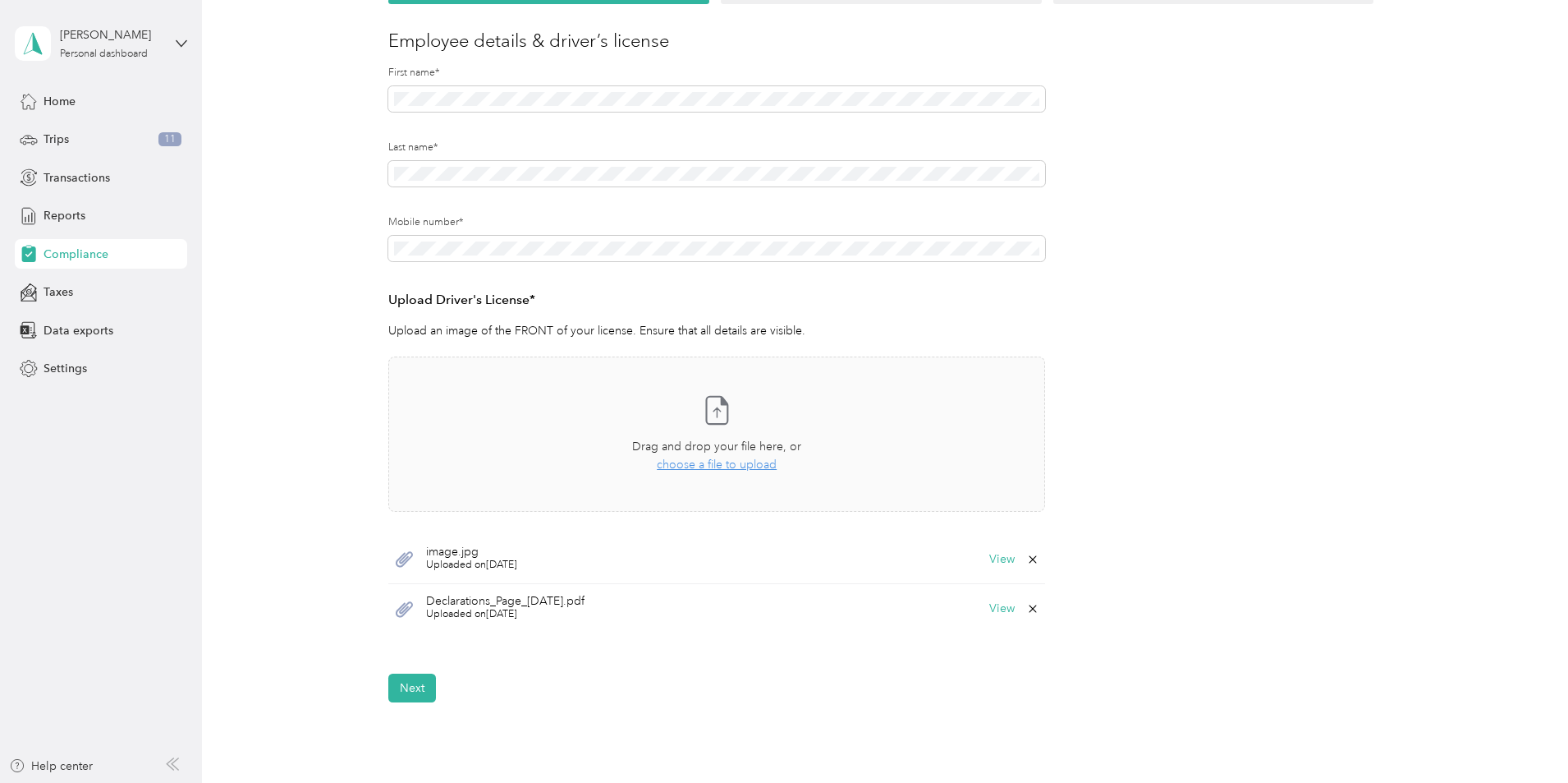
click at [466, 566] on span "Uploaded on 5/8/2025" at bounding box center [471, 565] width 91 height 15
click at [1008, 562] on button "View" at bounding box center [1002, 560] width 26 height 12
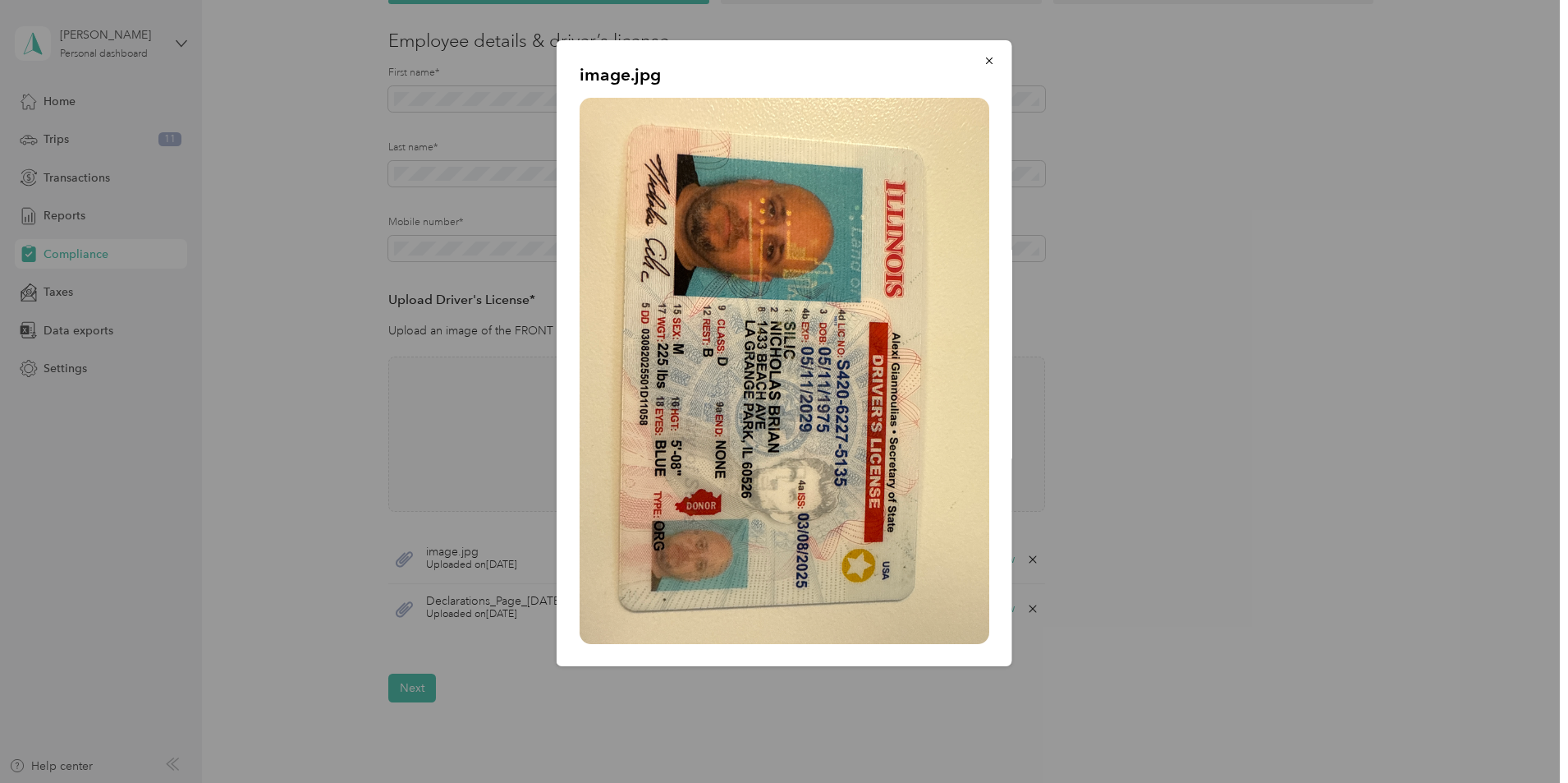
click at [1391, 165] on div at bounding box center [784, 392] width 1568 height 783
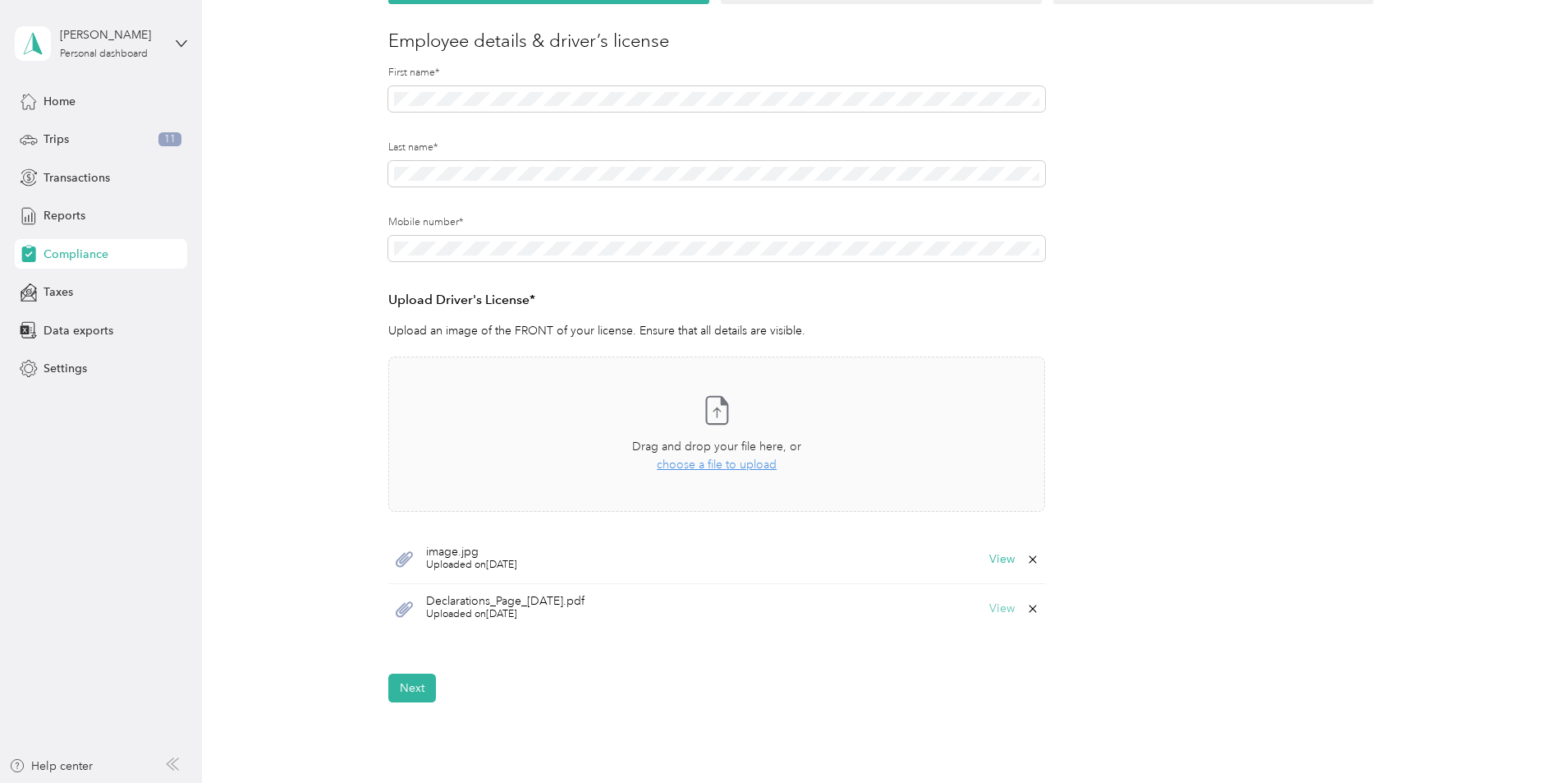
click at [1003, 609] on button "View" at bounding box center [1002, 609] width 26 height 12
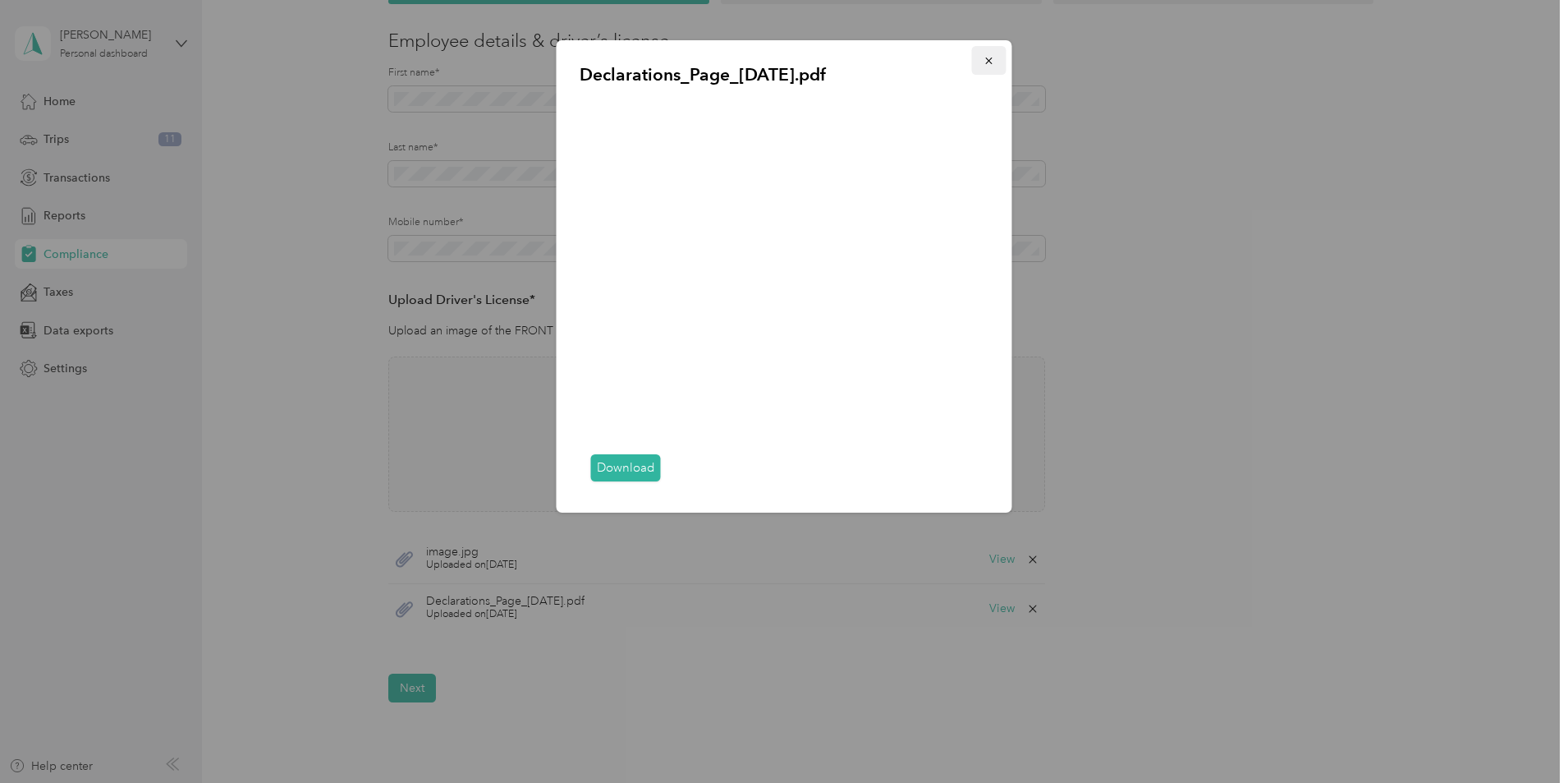
click at [998, 58] on button "button" at bounding box center [989, 60] width 35 height 29
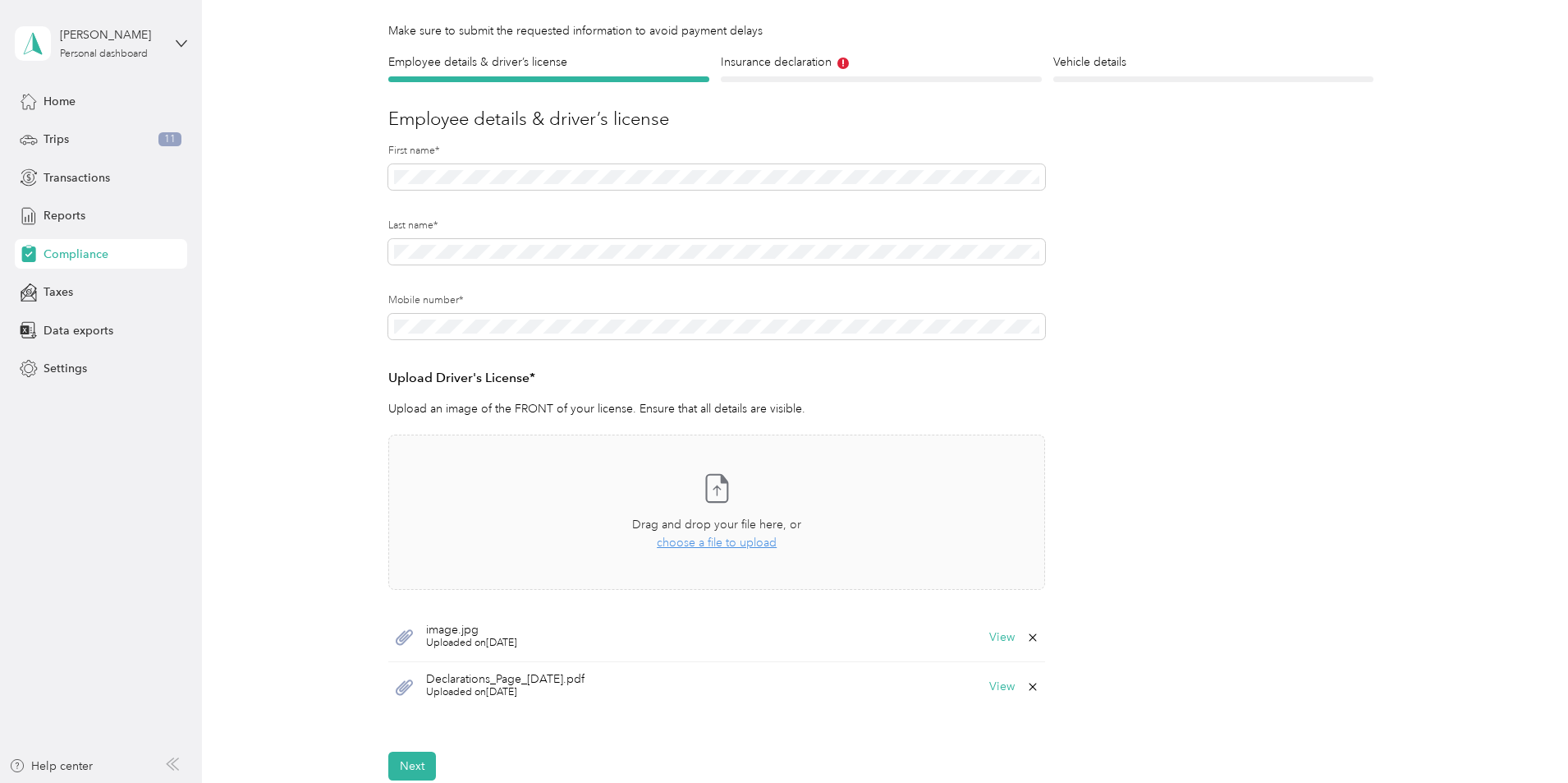
scroll to position [0, 0]
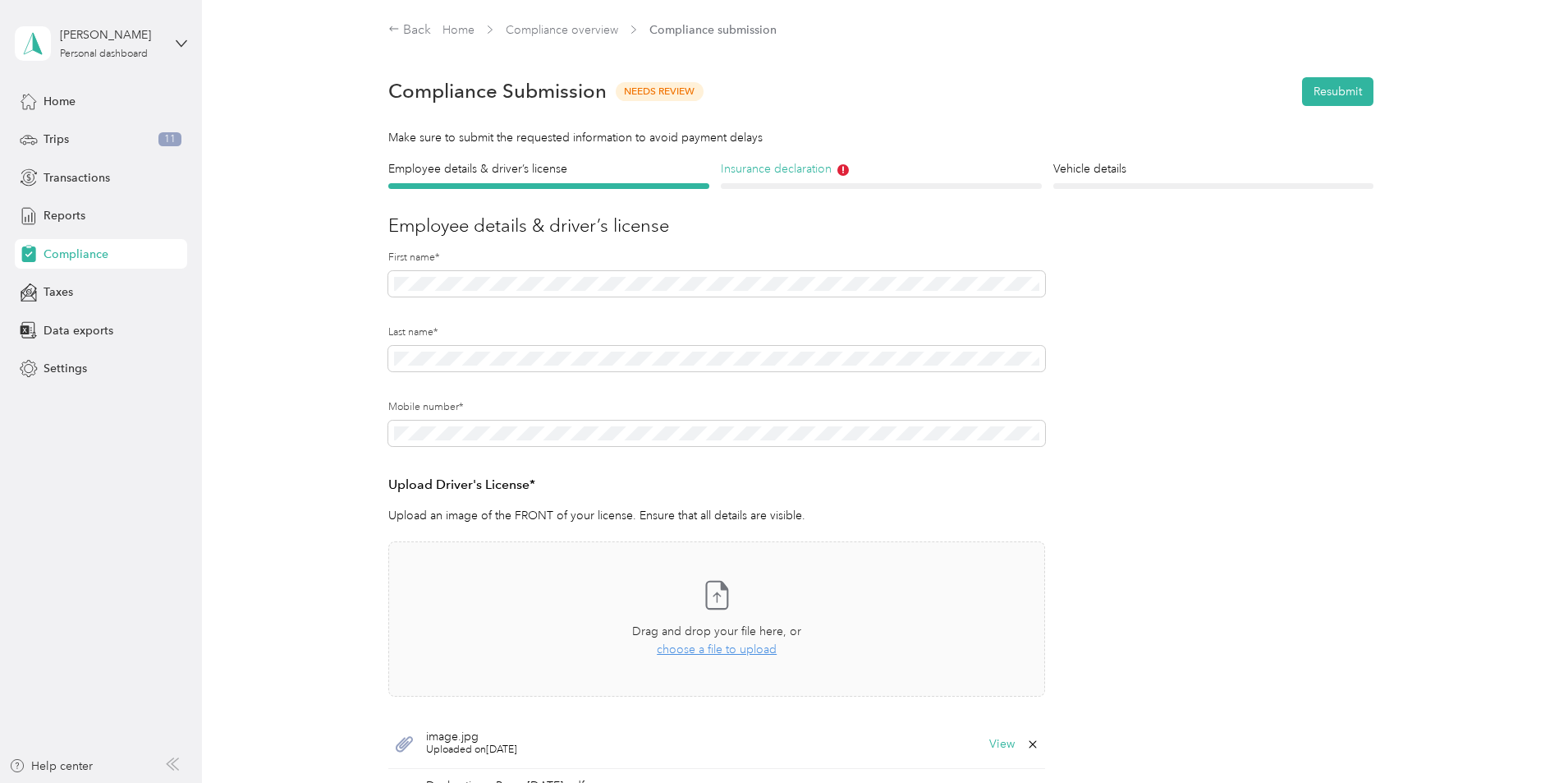
click at [789, 175] on h4 "Insurance declaration" at bounding box center [880, 168] width 321 height 17
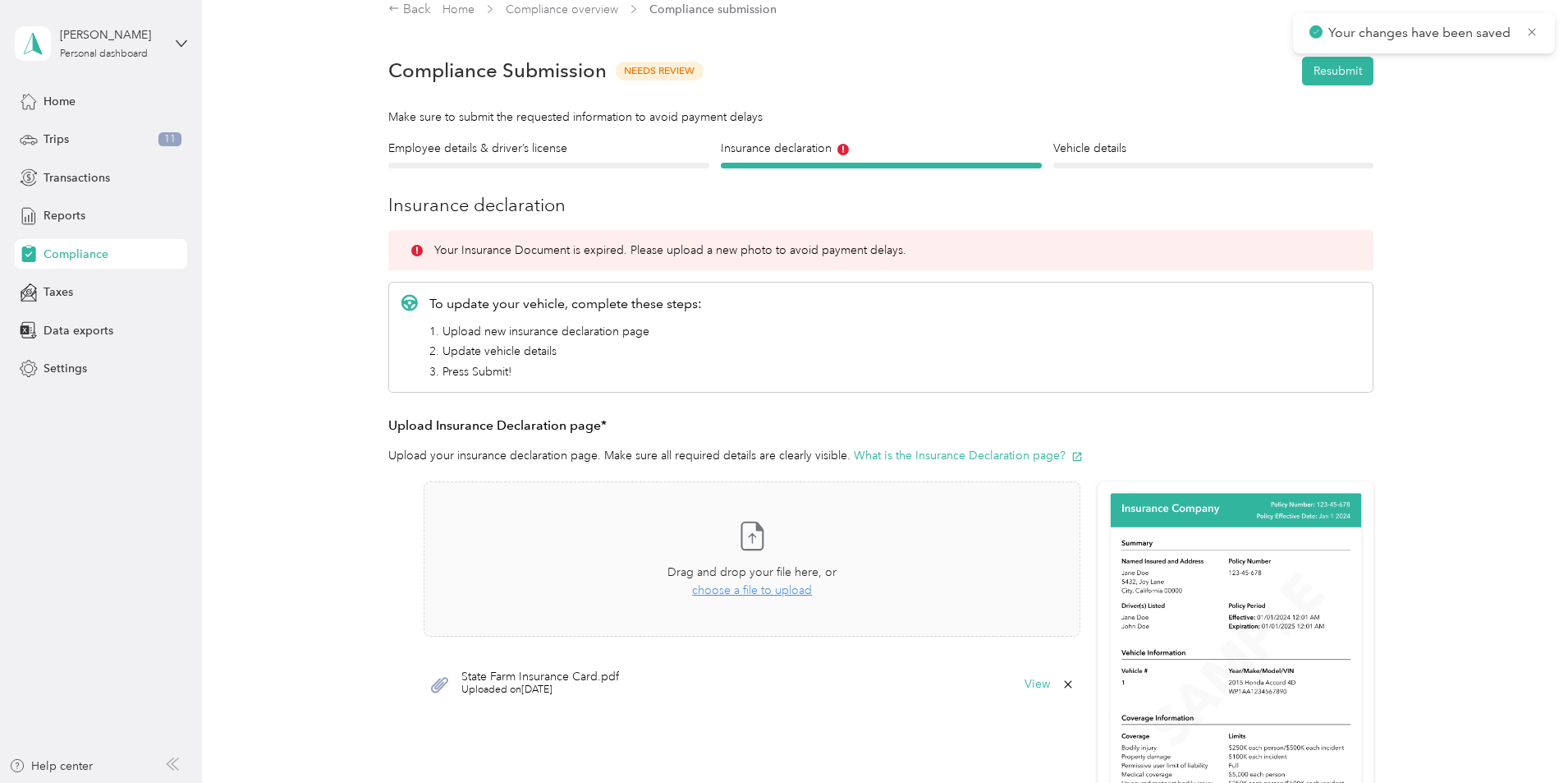
click at [1022, 683] on div "State Farm Insurance Card.pdf Uploaded on 9/29/2025 View" at bounding box center [752, 684] width 657 height 49
click at [1034, 684] on button "View" at bounding box center [1037, 684] width 26 height 12
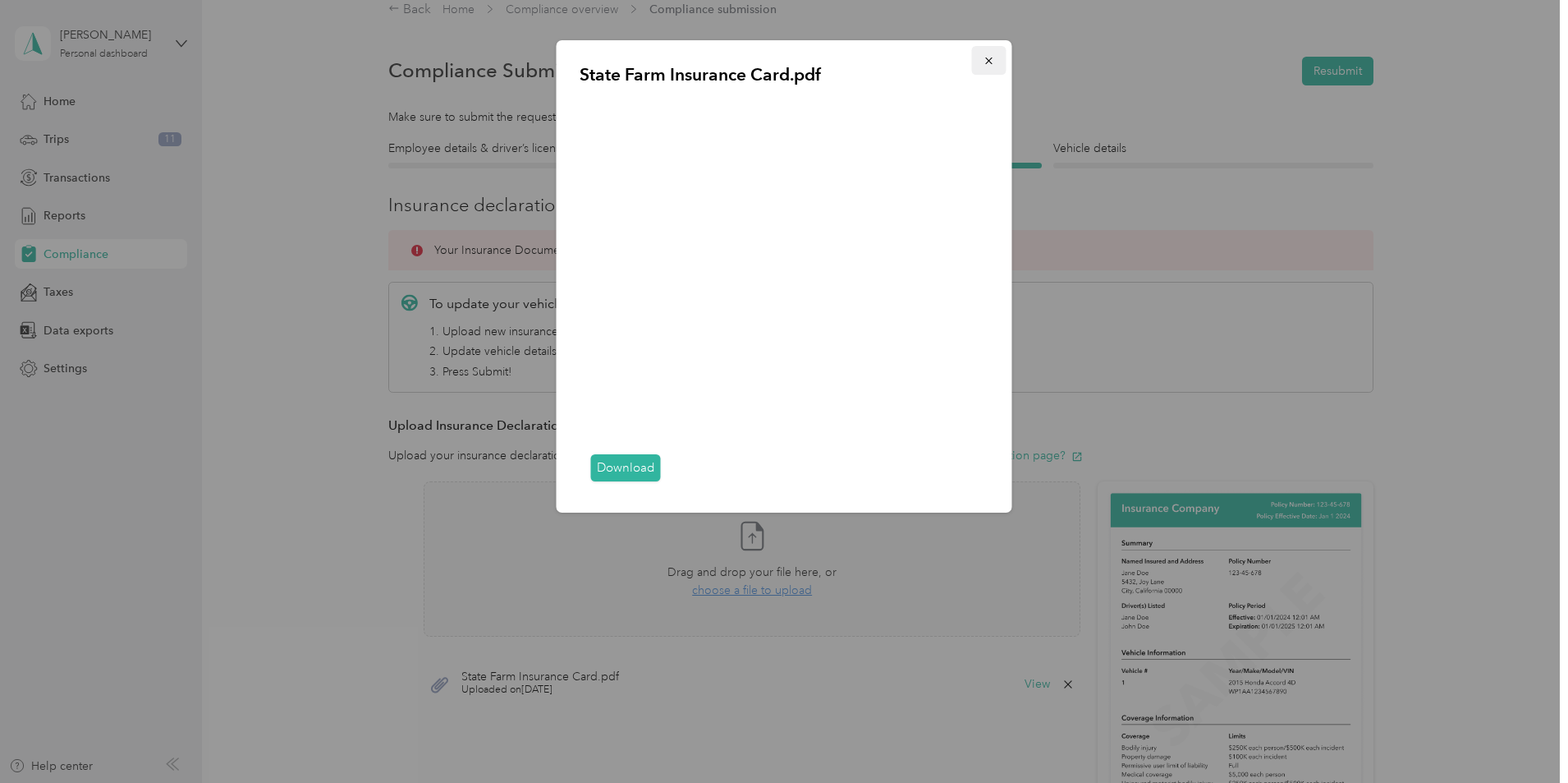
click at [997, 64] on button "button" at bounding box center [989, 60] width 35 height 29
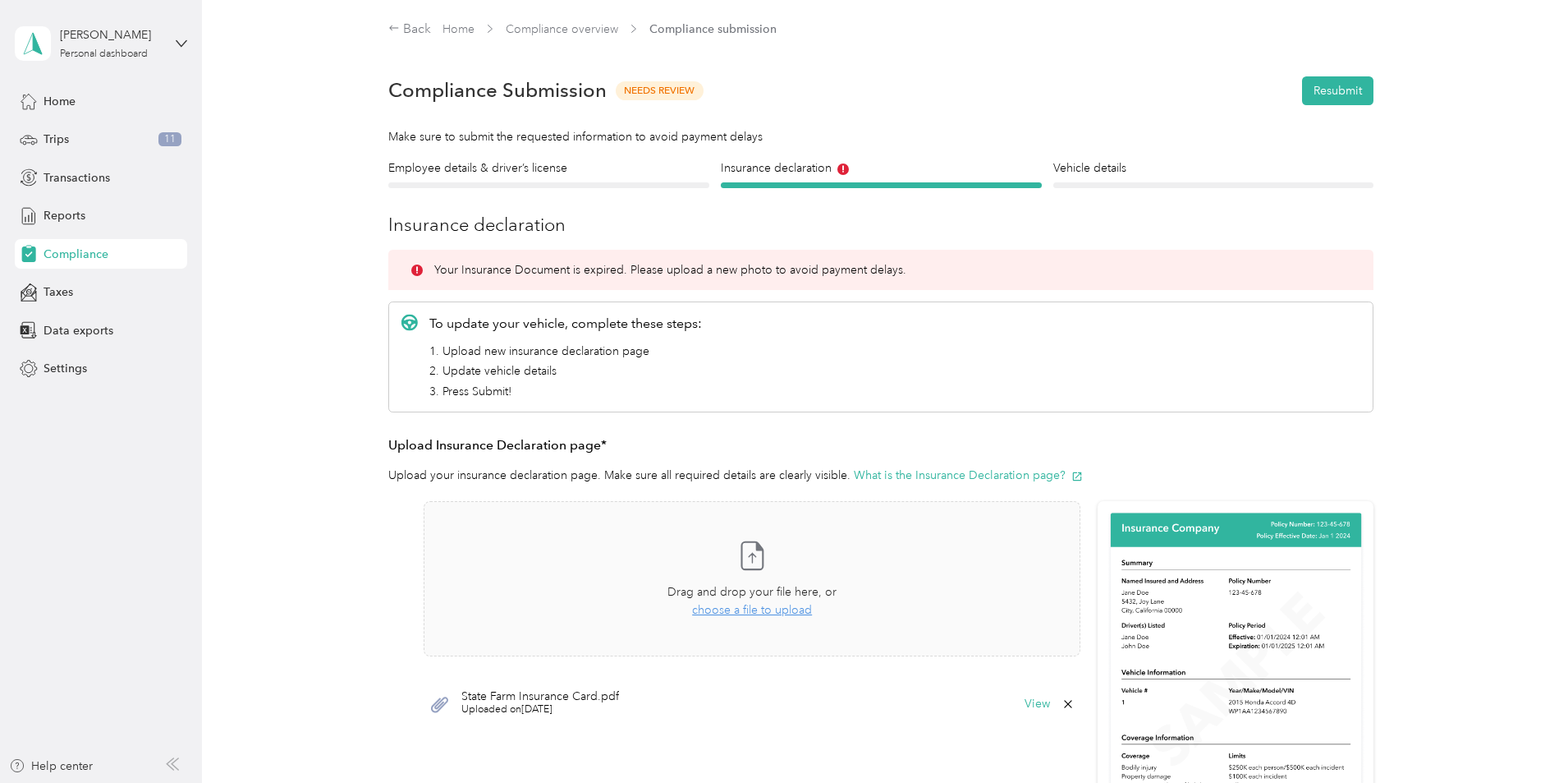
scroll to position [0, 0]
click at [1113, 185] on div at bounding box center [1213, 186] width 321 height 6
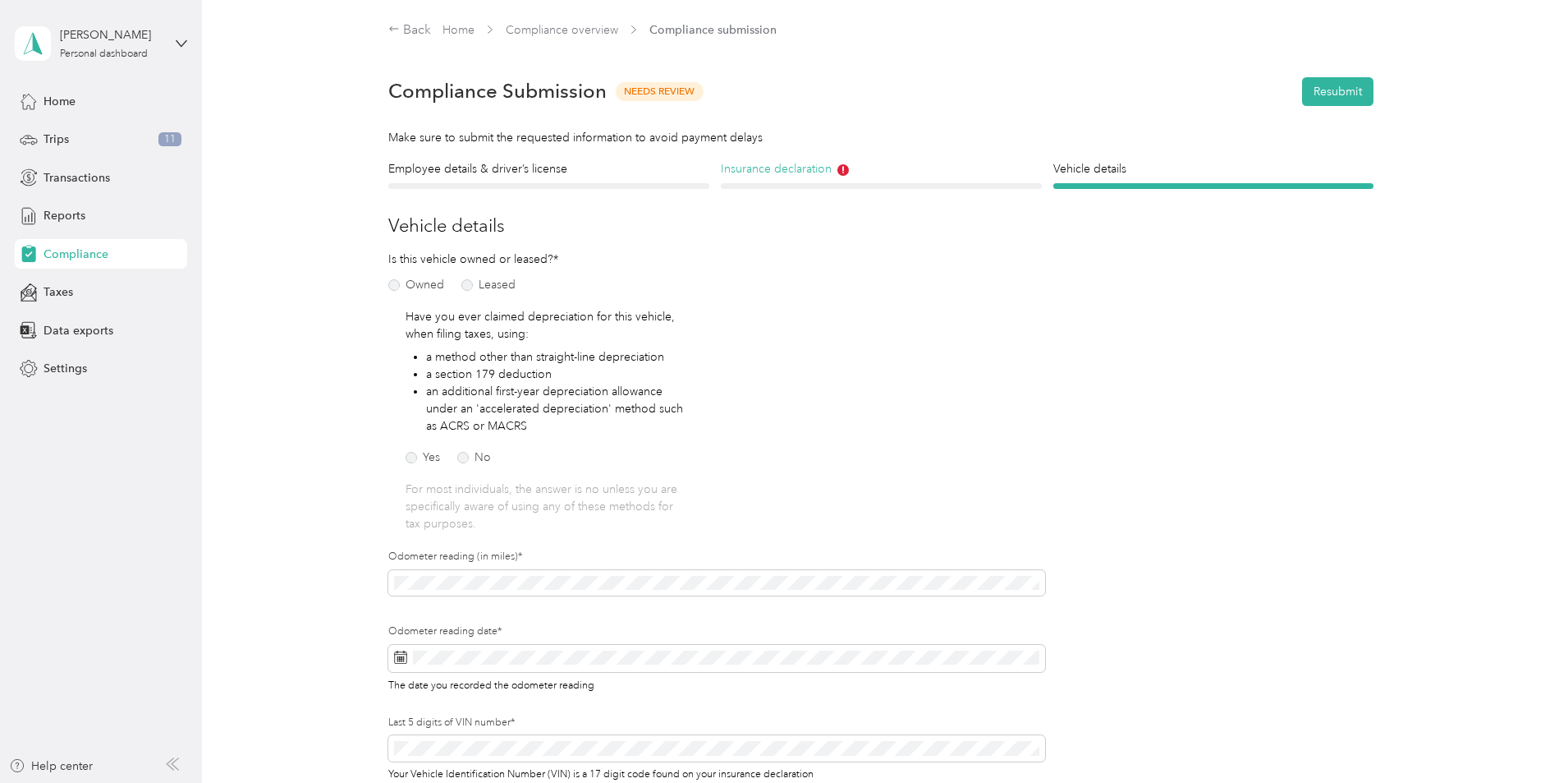
click at [775, 161] on h4 "Insurance declaration" at bounding box center [880, 168] width 321 height 17
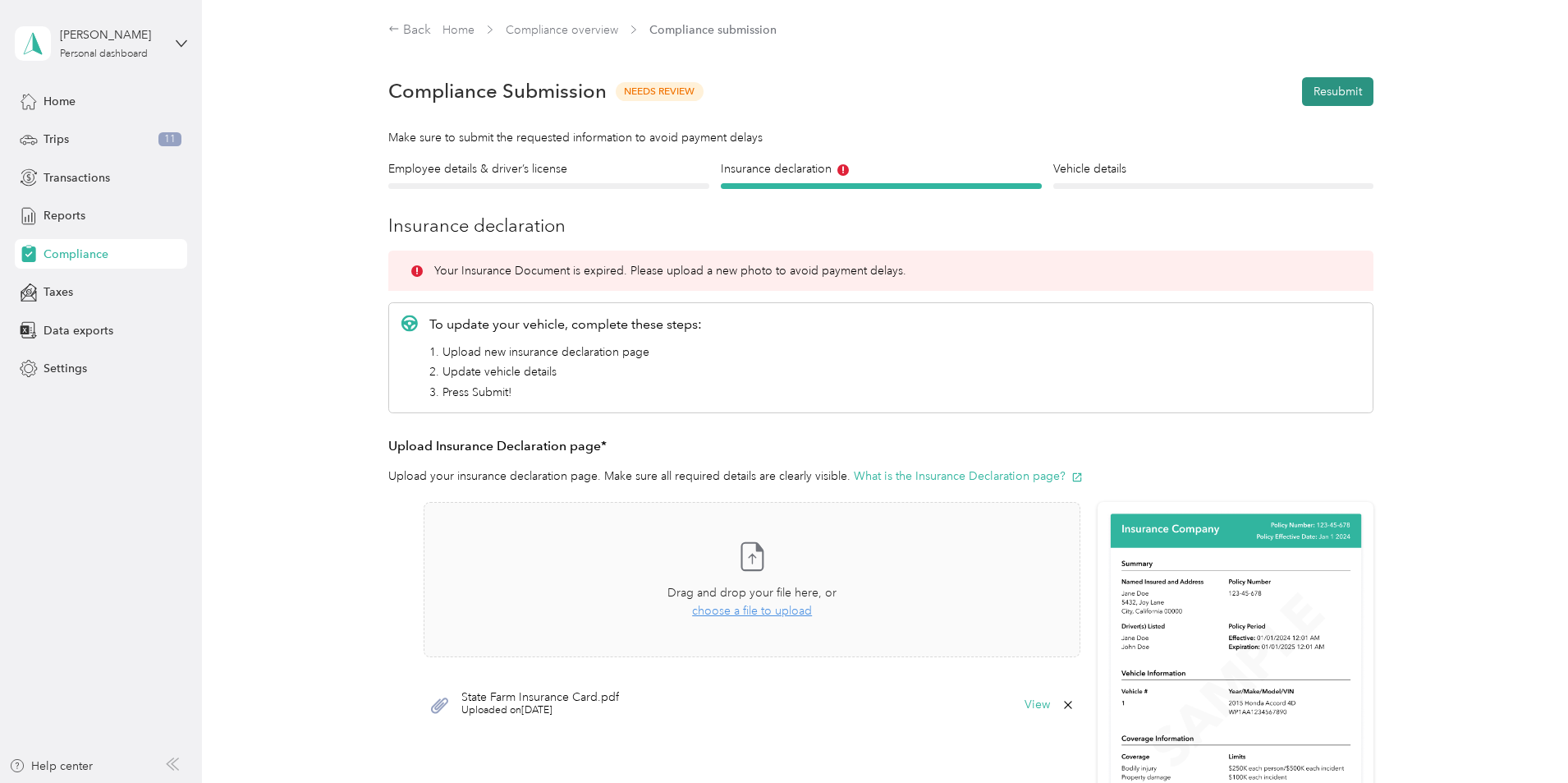
click at [1332, 97] on button "Resubmit" at bounding box center [1338, 91] width 71 height 29
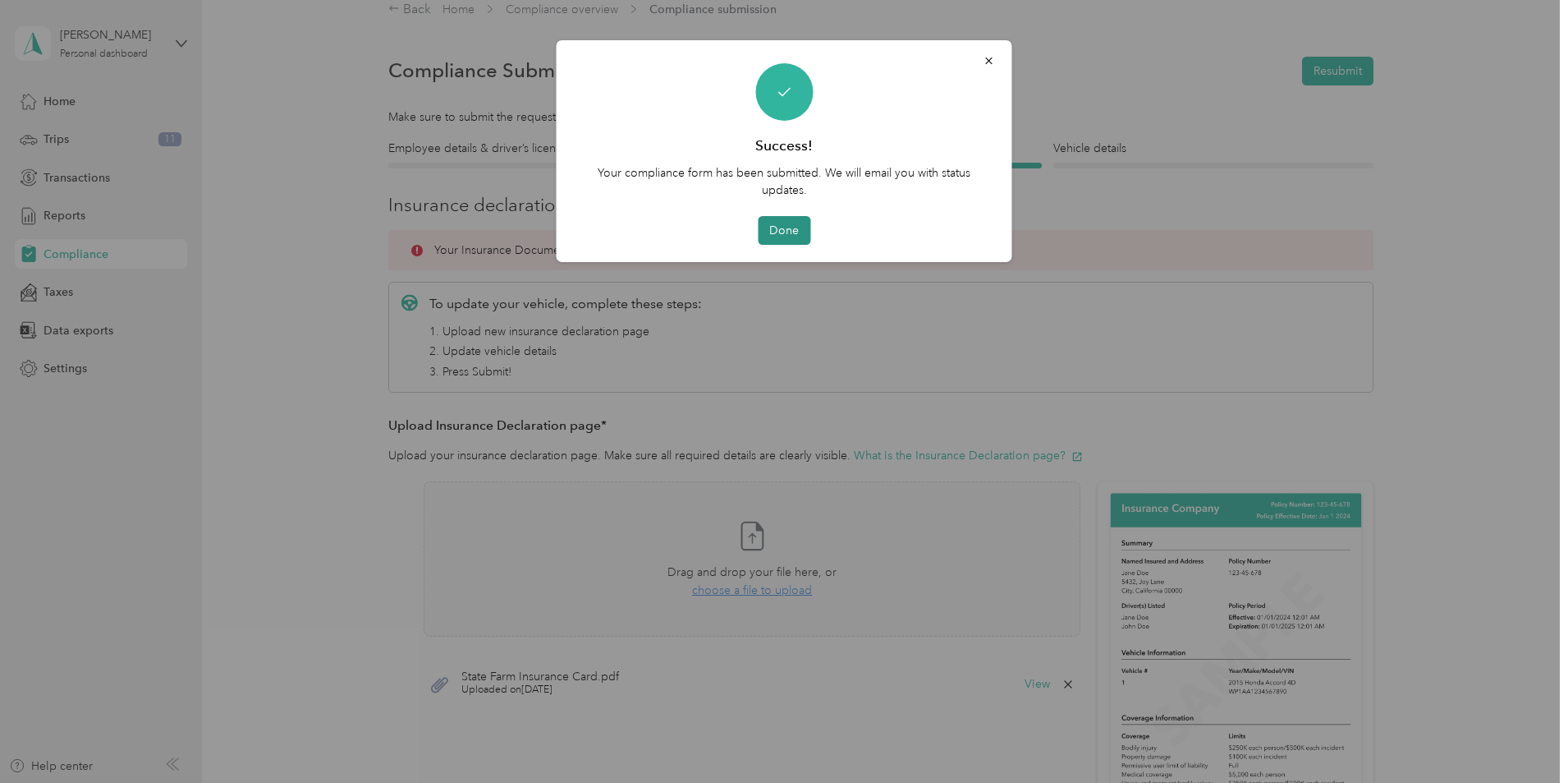
click at [783, 227] on button "Done" at bounding box center [784, 230] width 52 height 29
